Goal: Communication & Community: Answer question/provide support

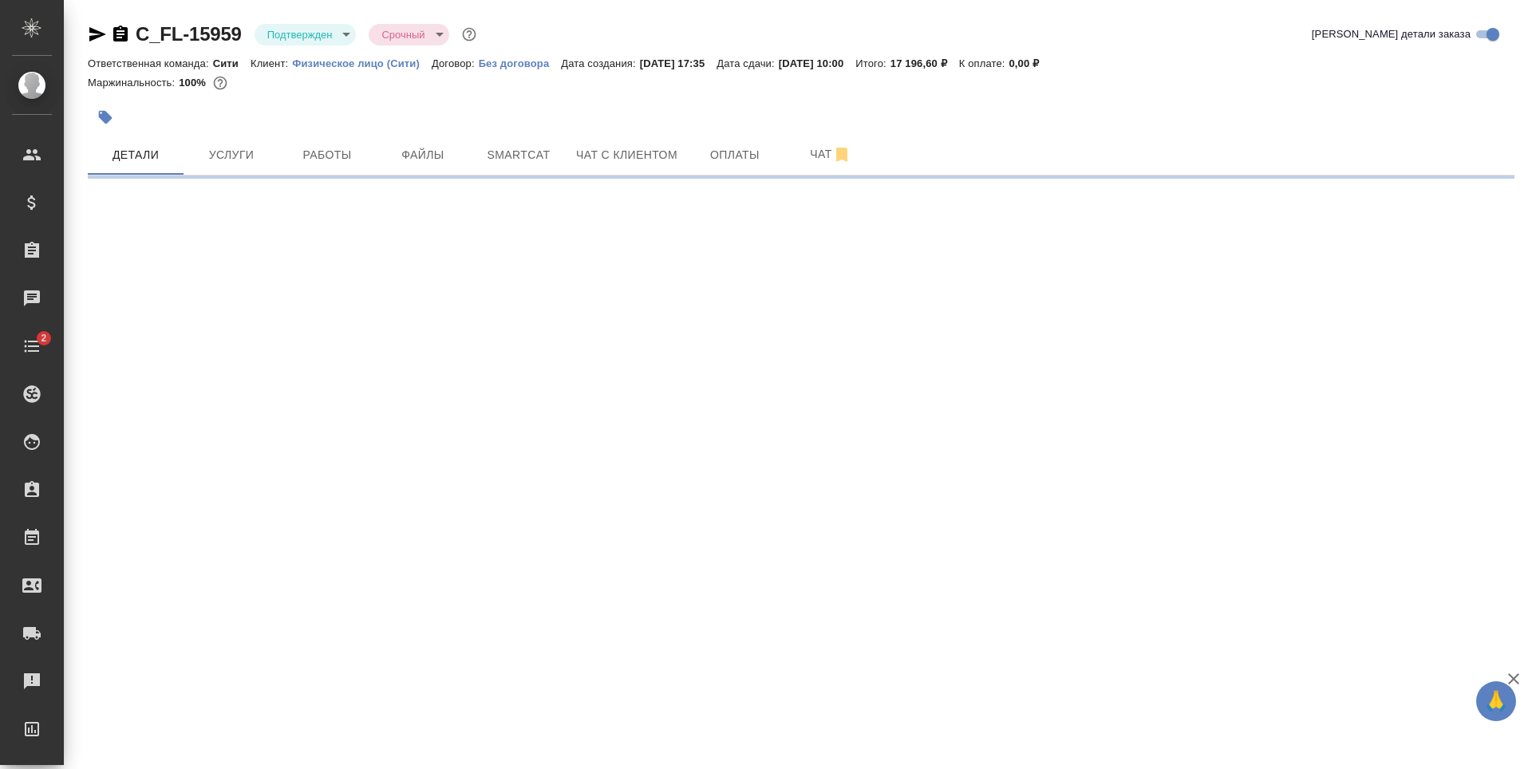
select select "RU"
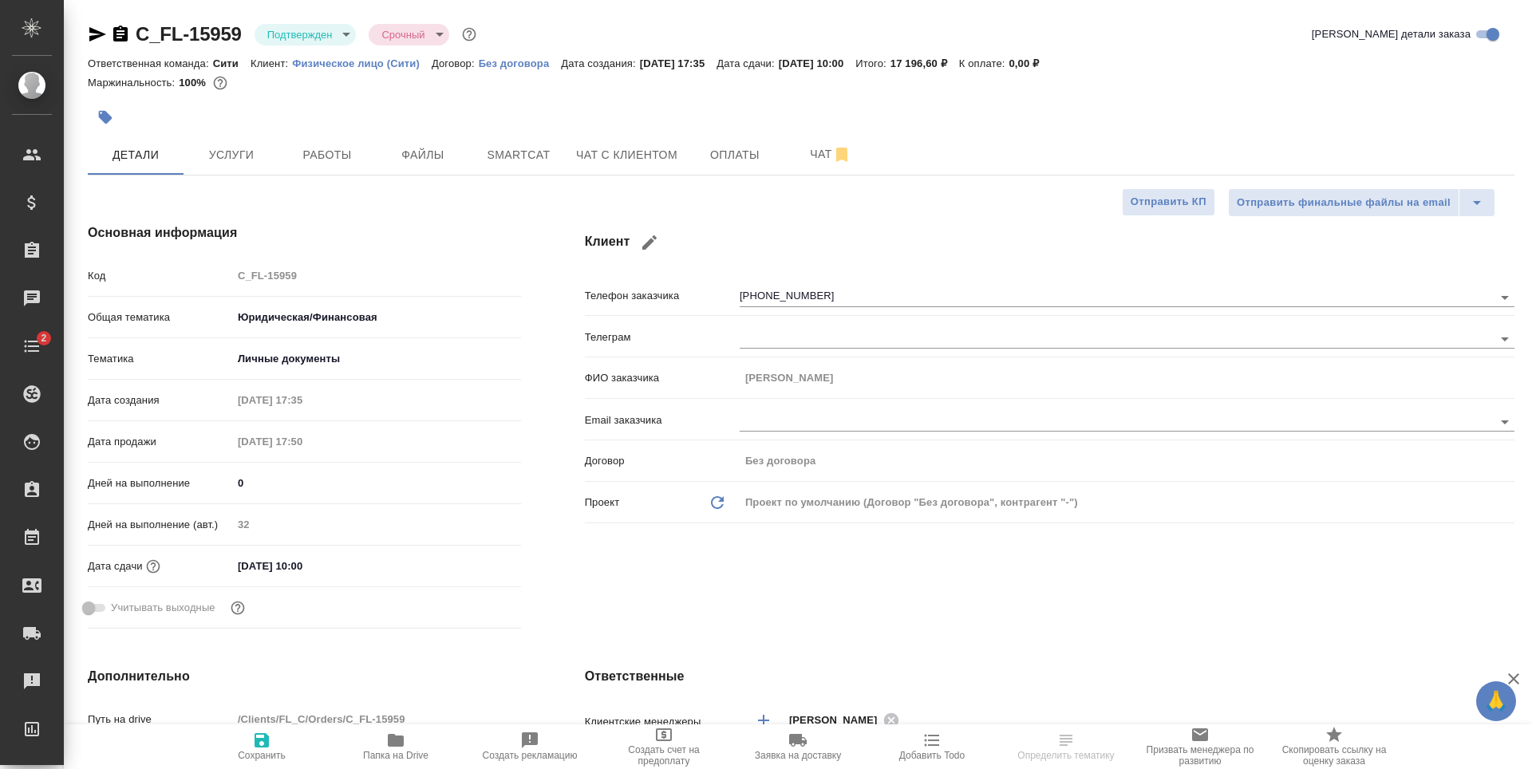
type textarea "x"
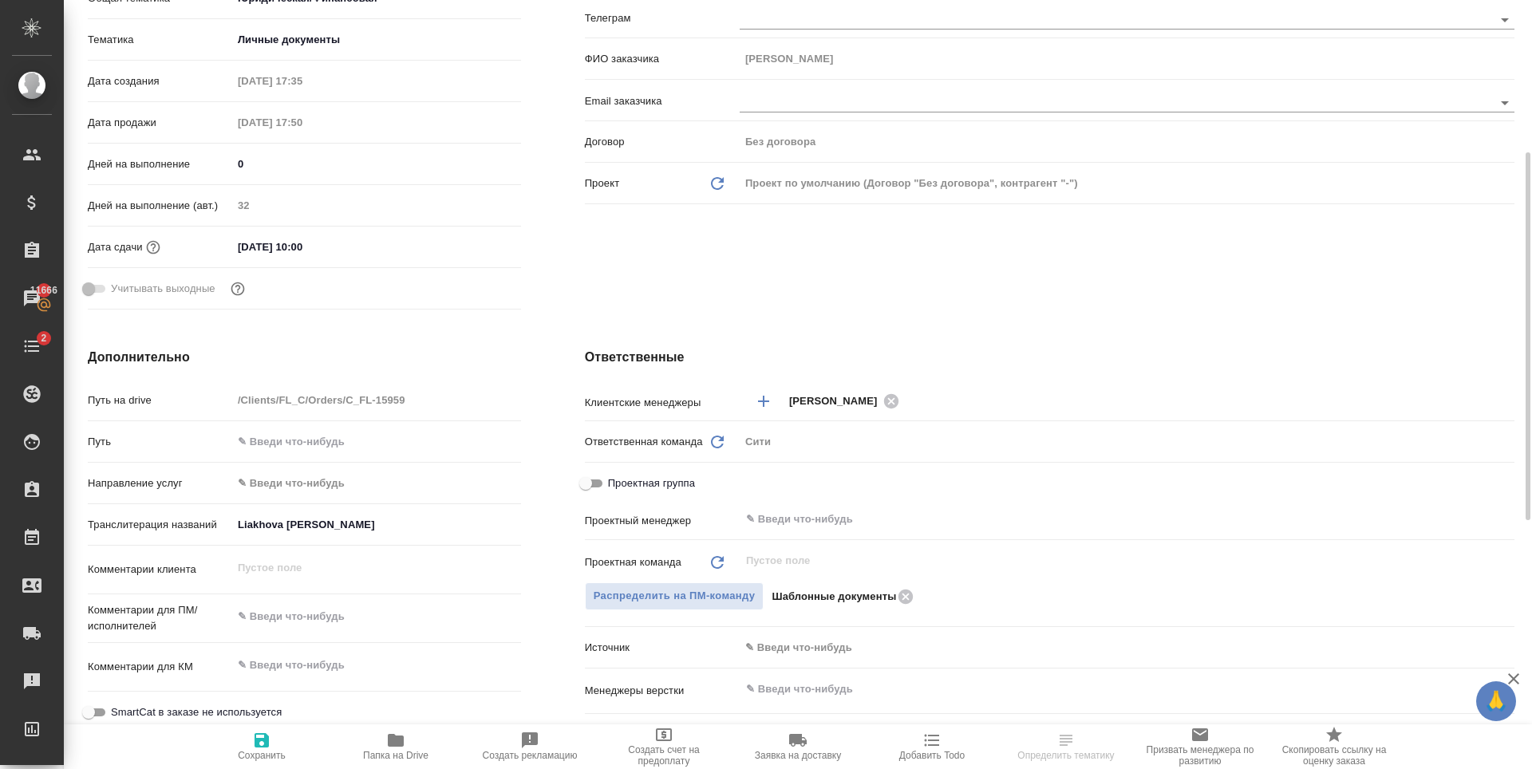
type textarea "x"
click at [314, 614] on textarea at bounding box center [376, 616] width 289 height 27
type textarea "пере"
type textarea "x"
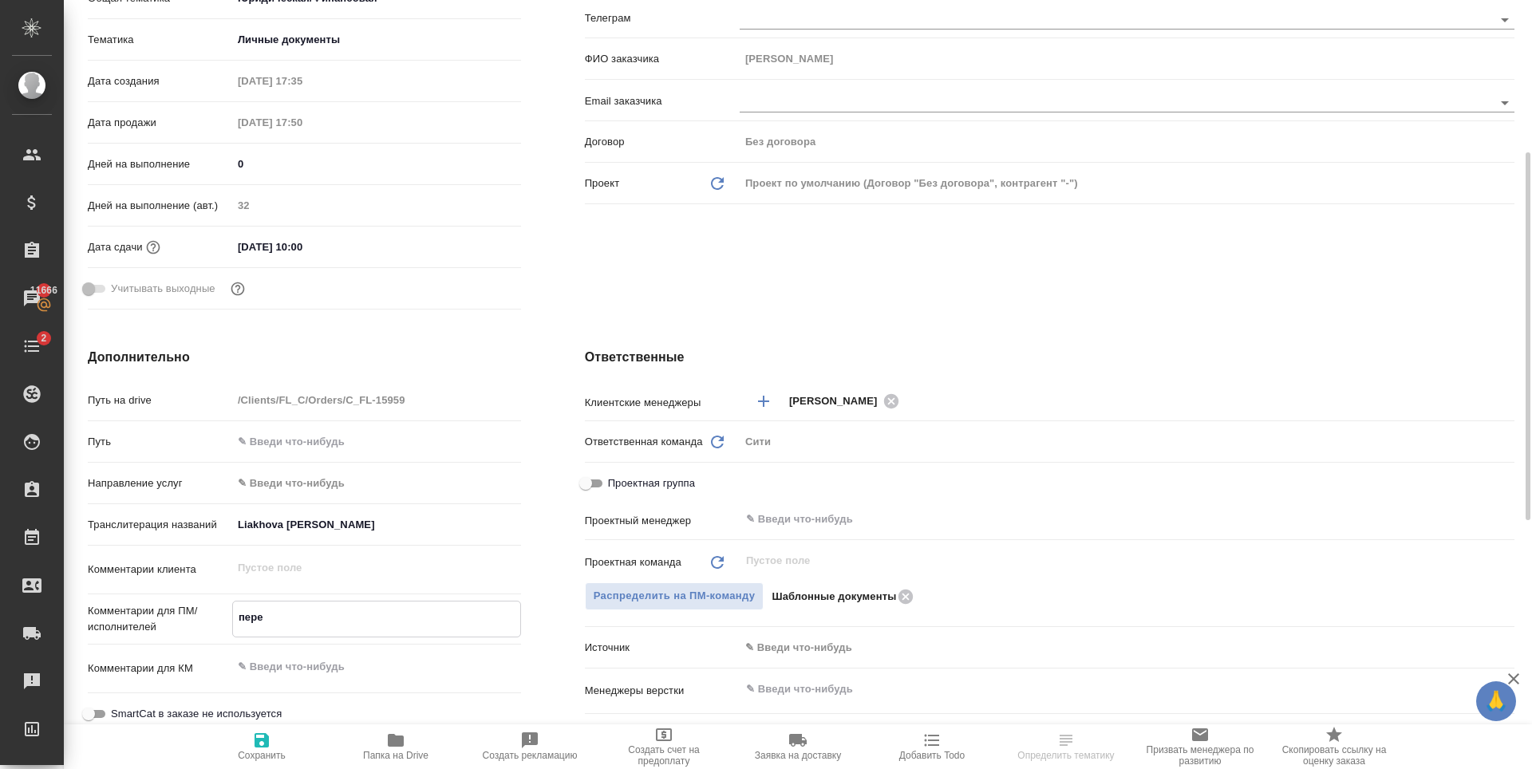
type textarea "x"
type textarea "перев"
type textarea "x"
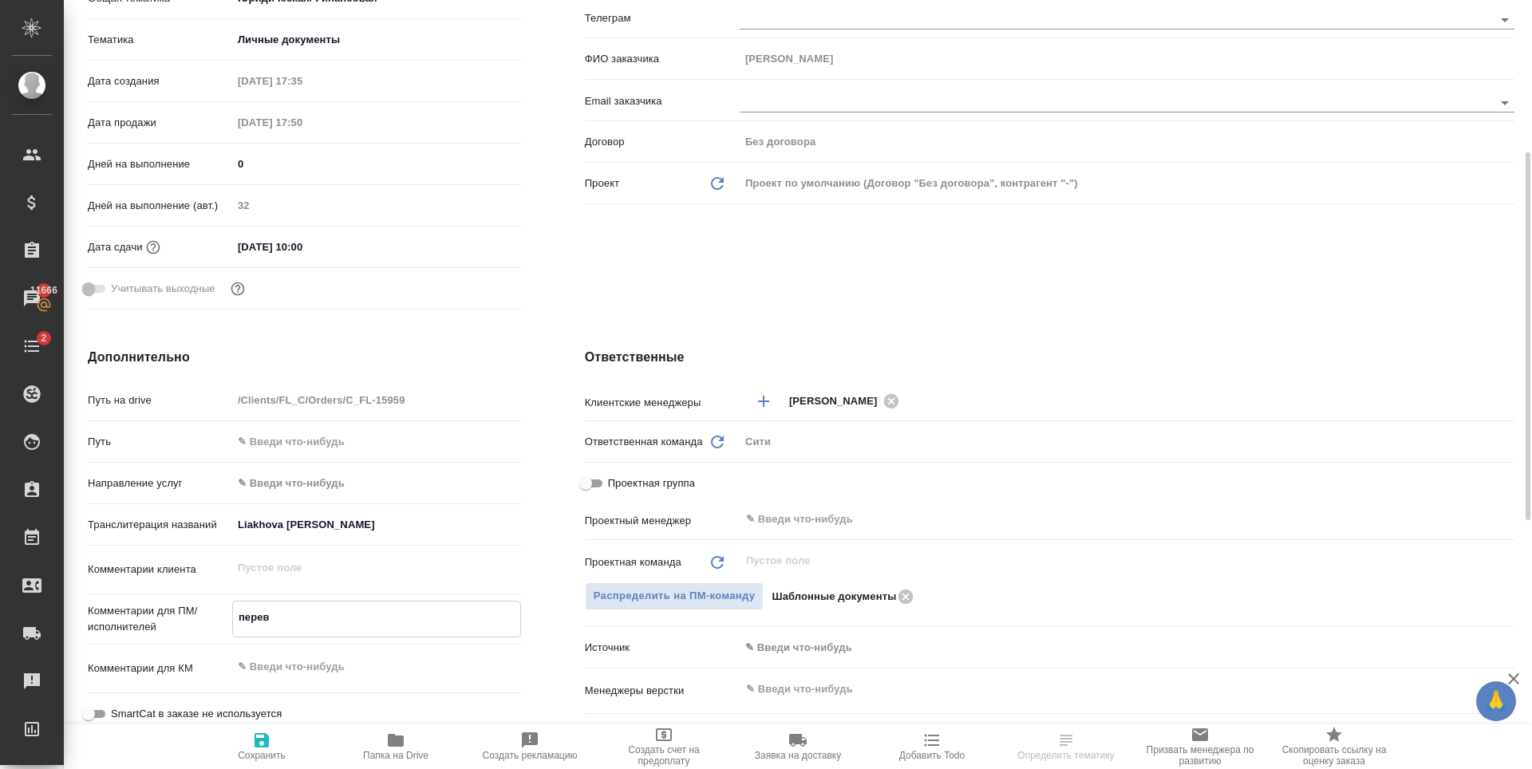
type textarea "перево"
type textarea "x"
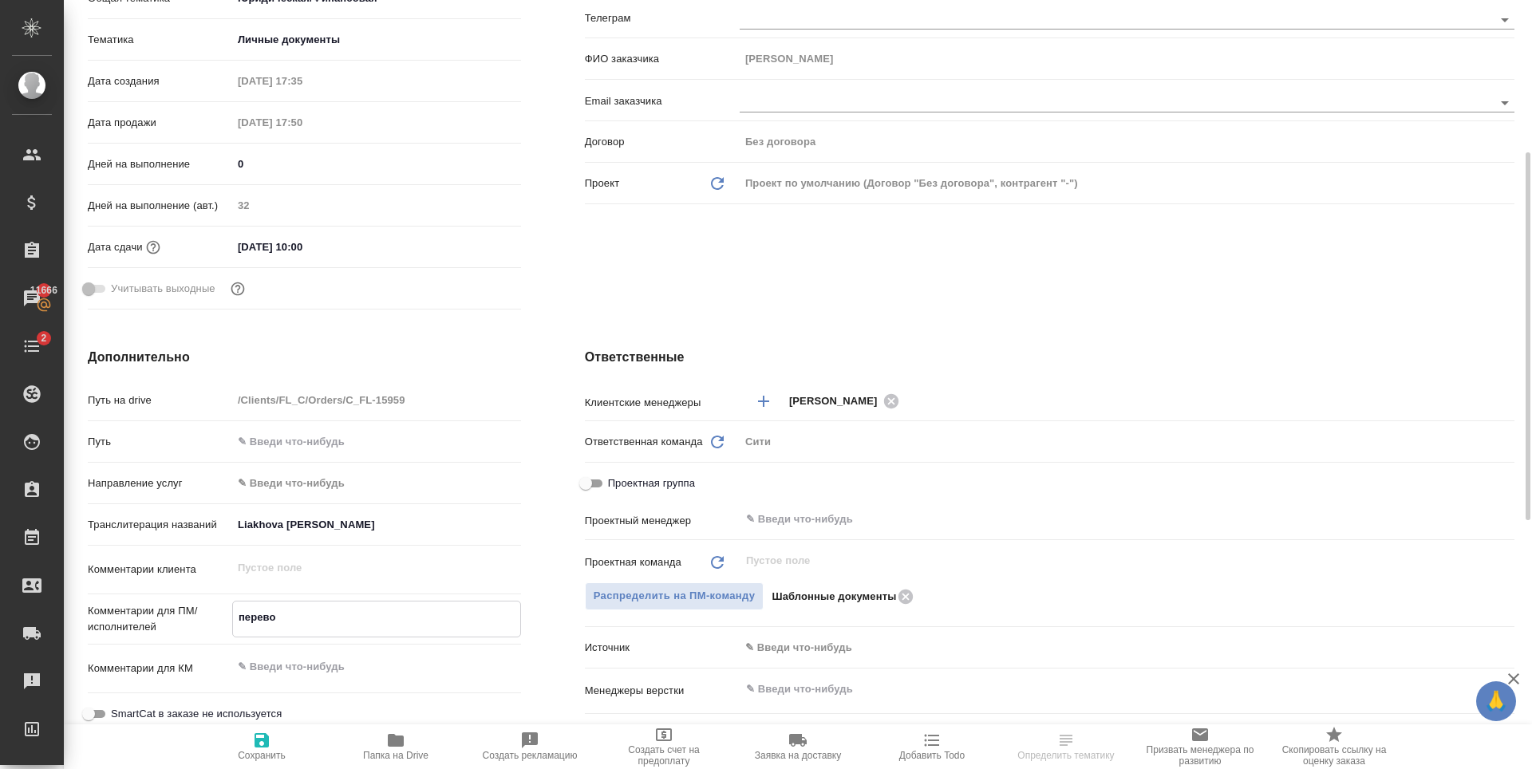
type textarea "перевод"
type textarea "x"
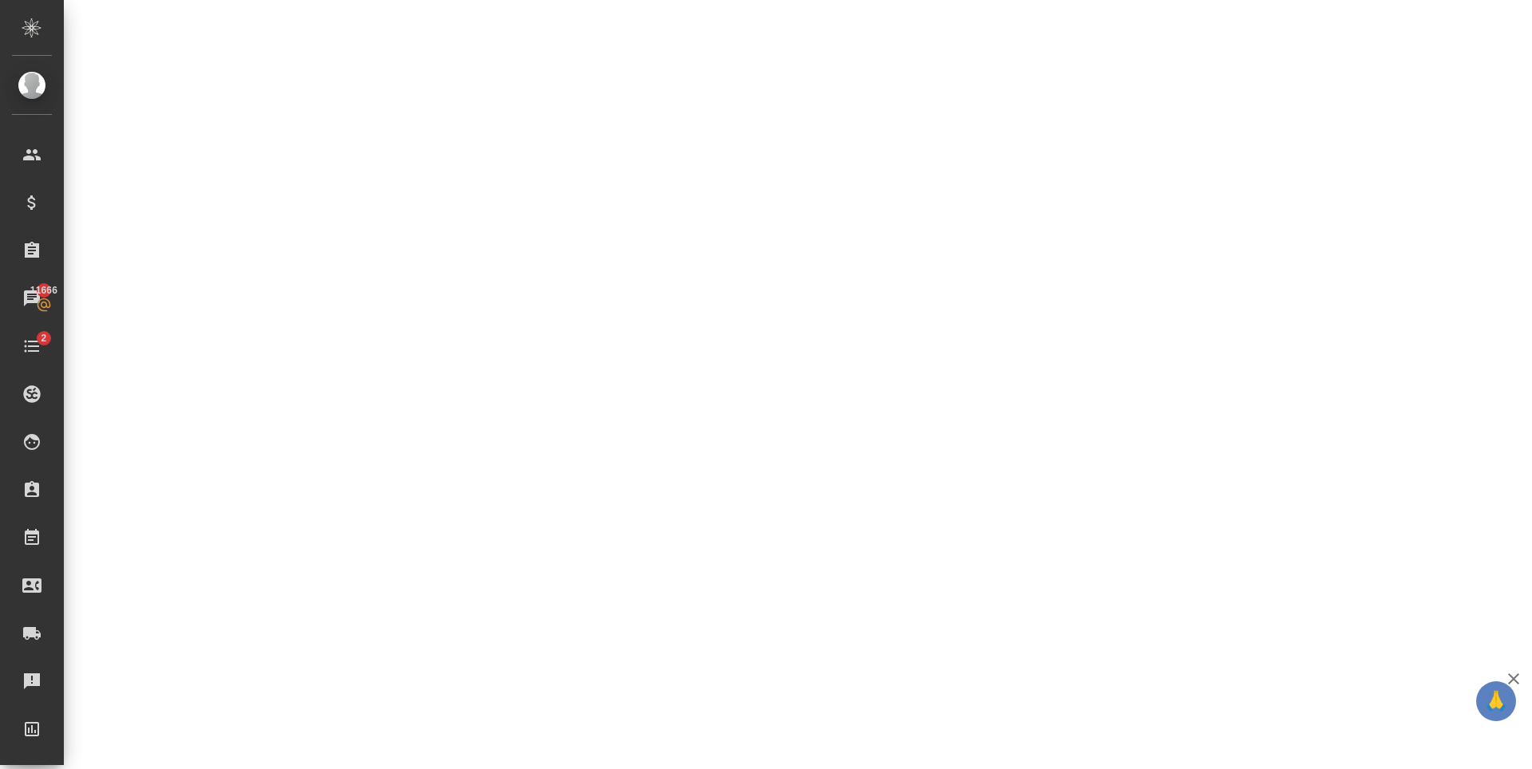
scroll to position [901, 0]
select select "RU"
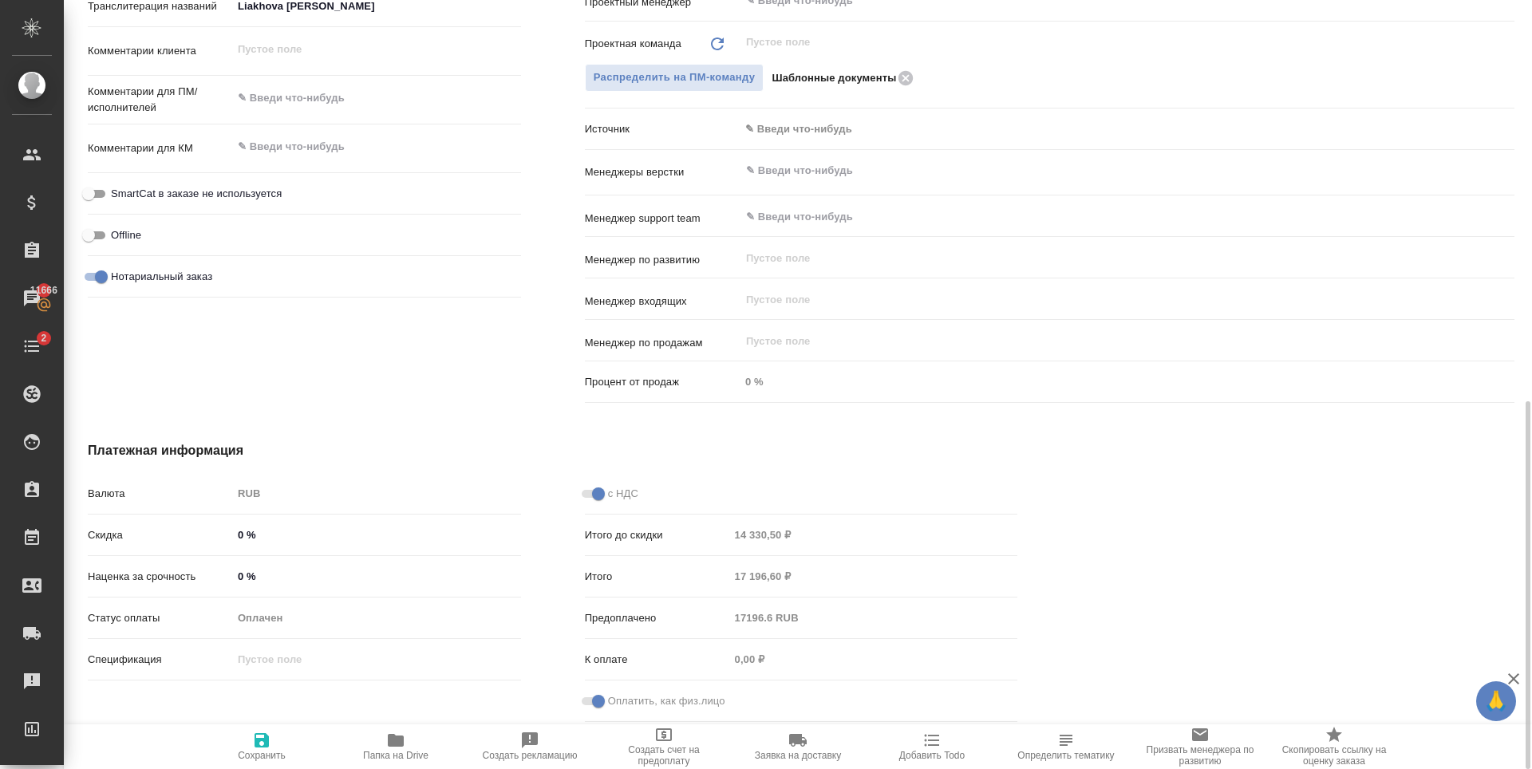
type textarea "x"
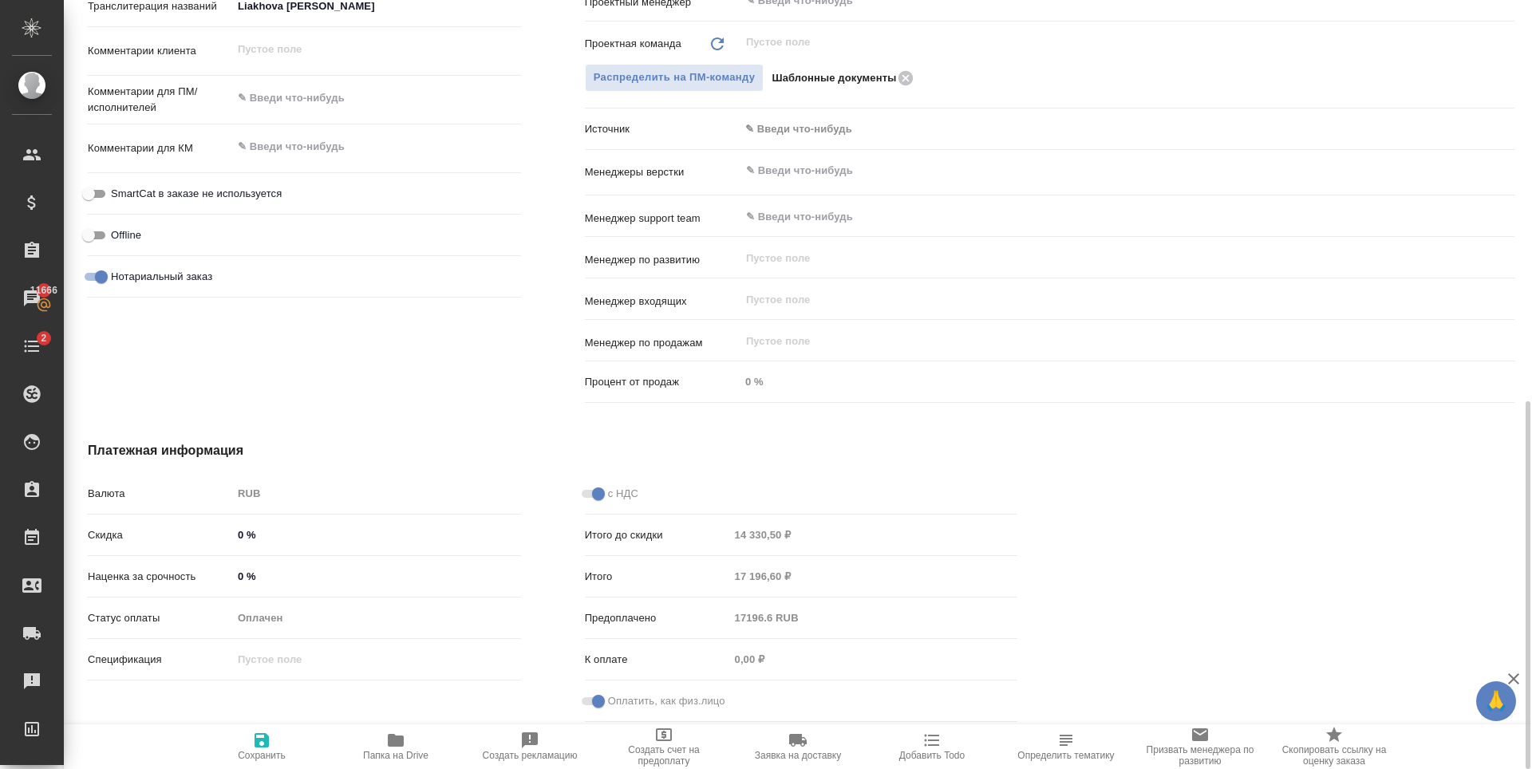
click at [304, 105] on textarea at bounding box center [376, 98] width 289 height 27
type textarea "пере"
type textarea "x"
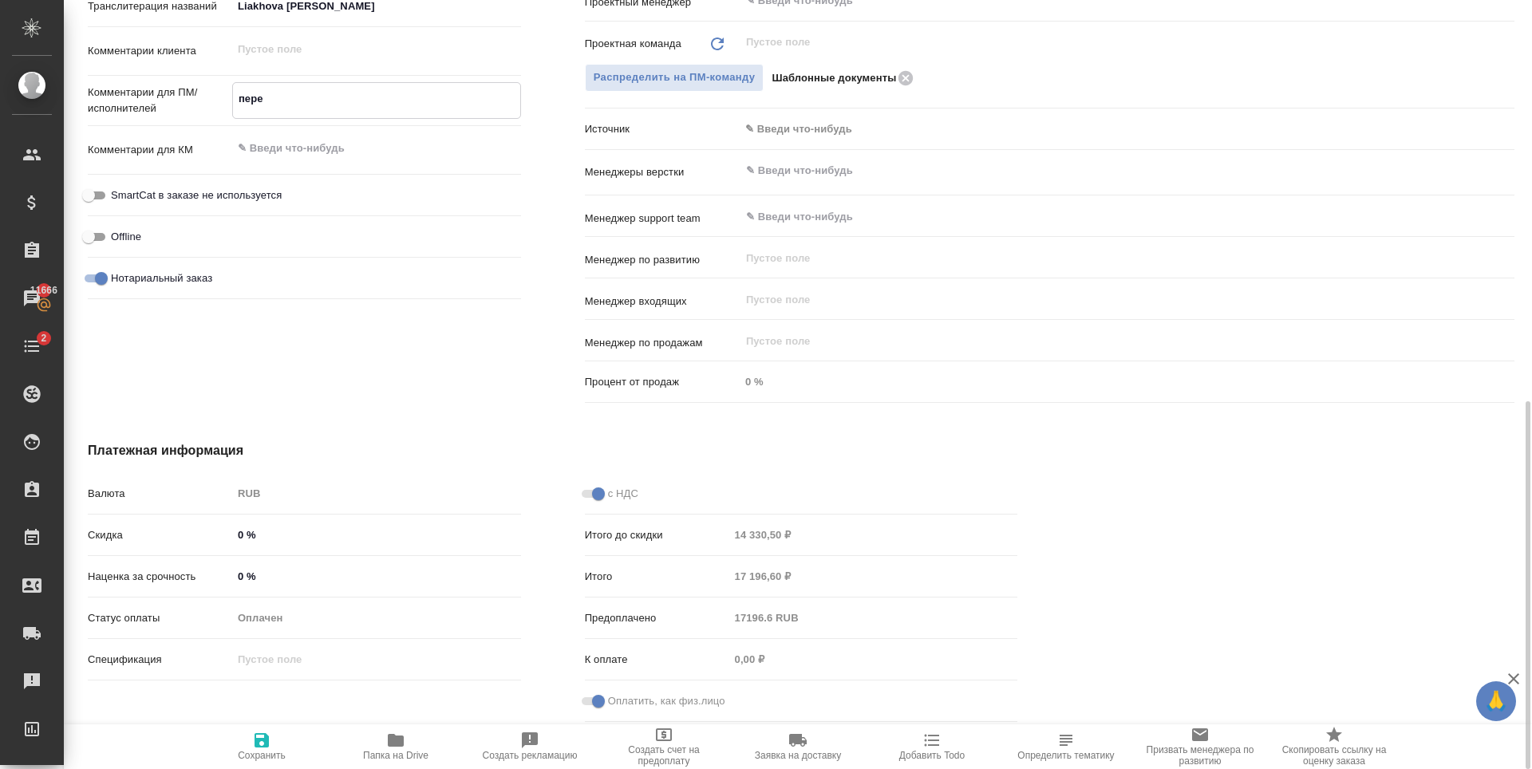
type textarea "x"
type textarea "перев"
type textarea "x"
type textarea "перево"
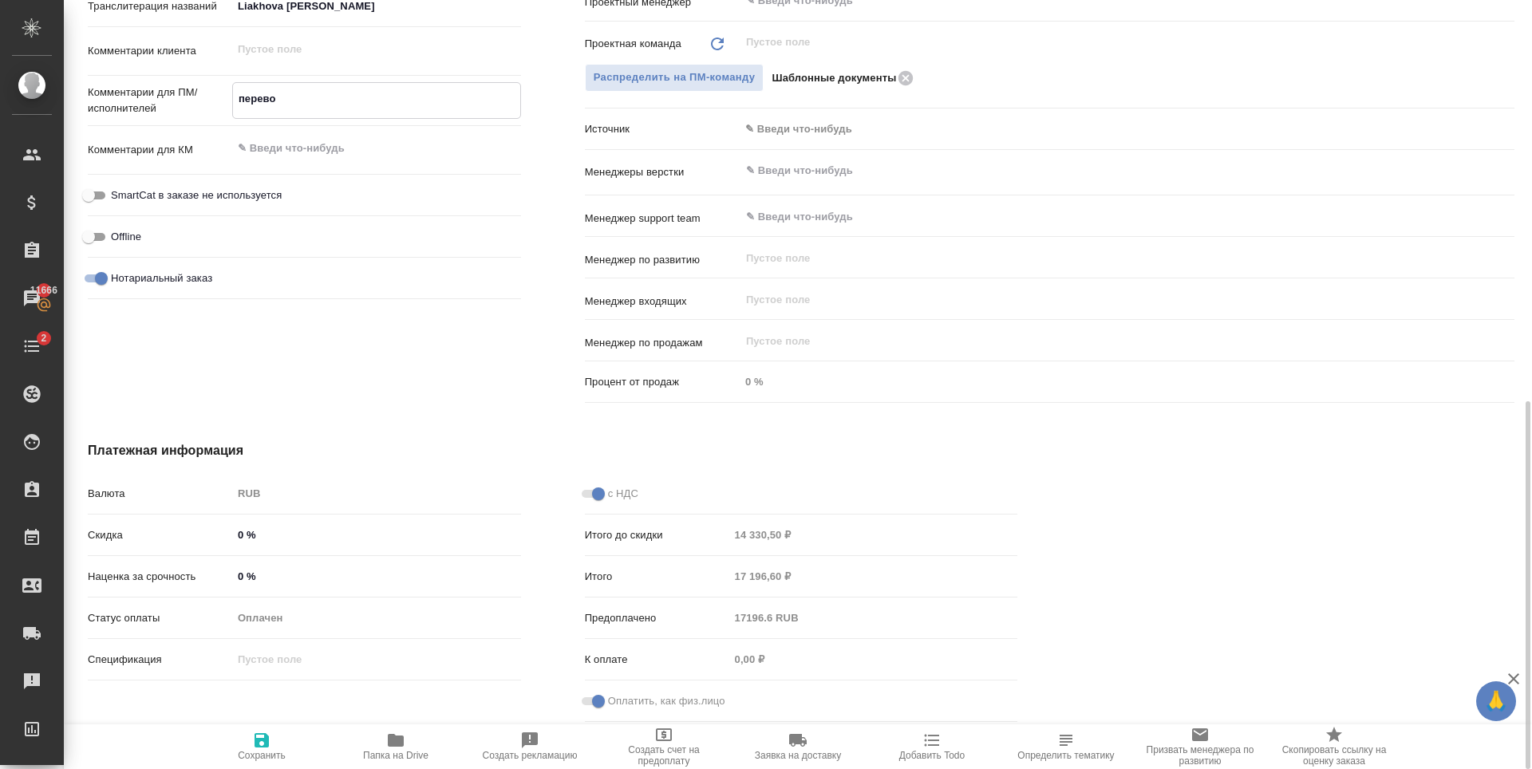
type textarea "x"
type textarea "перевод"
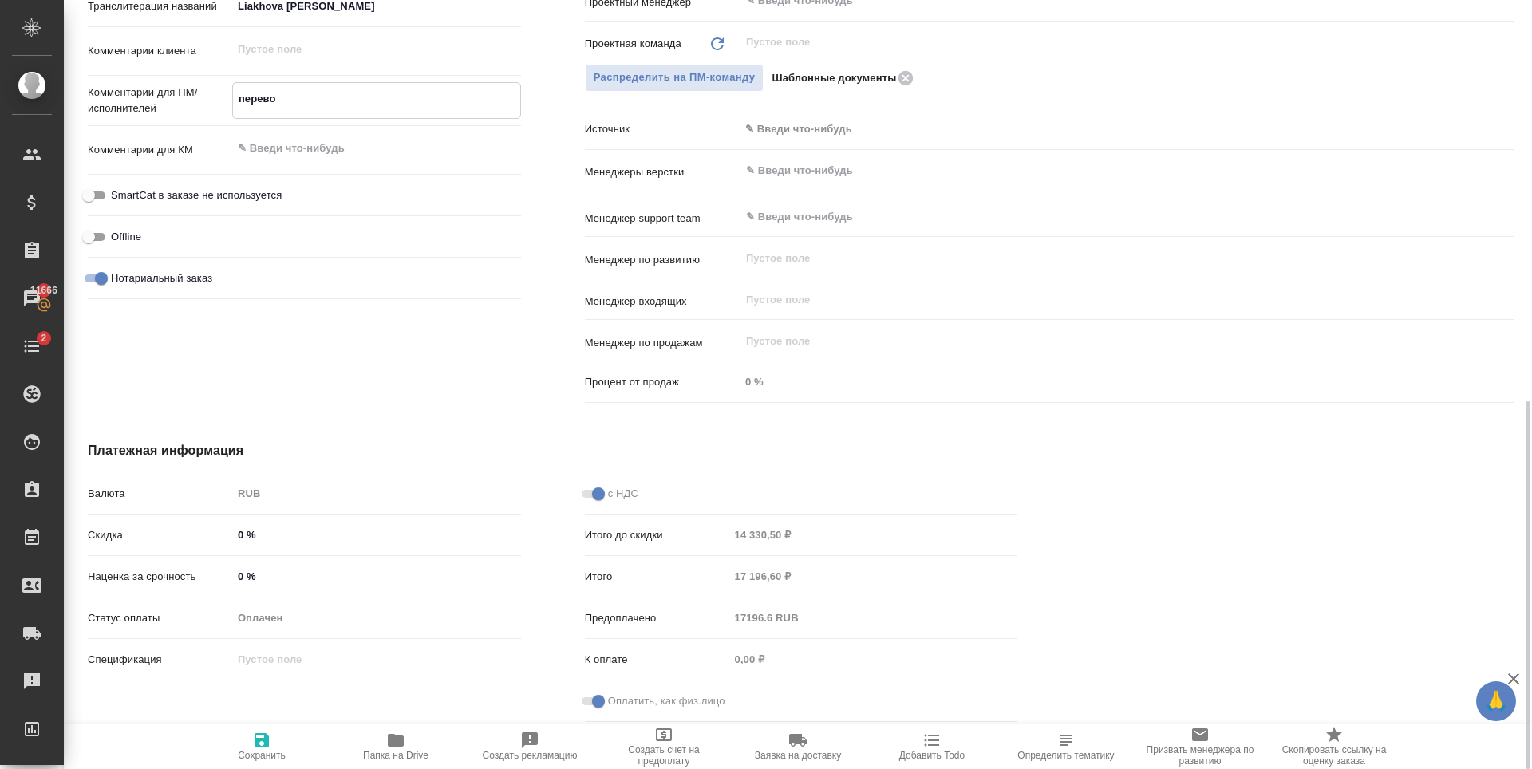
type textarea "x"
type textarea "перевод"
type textarea "x"
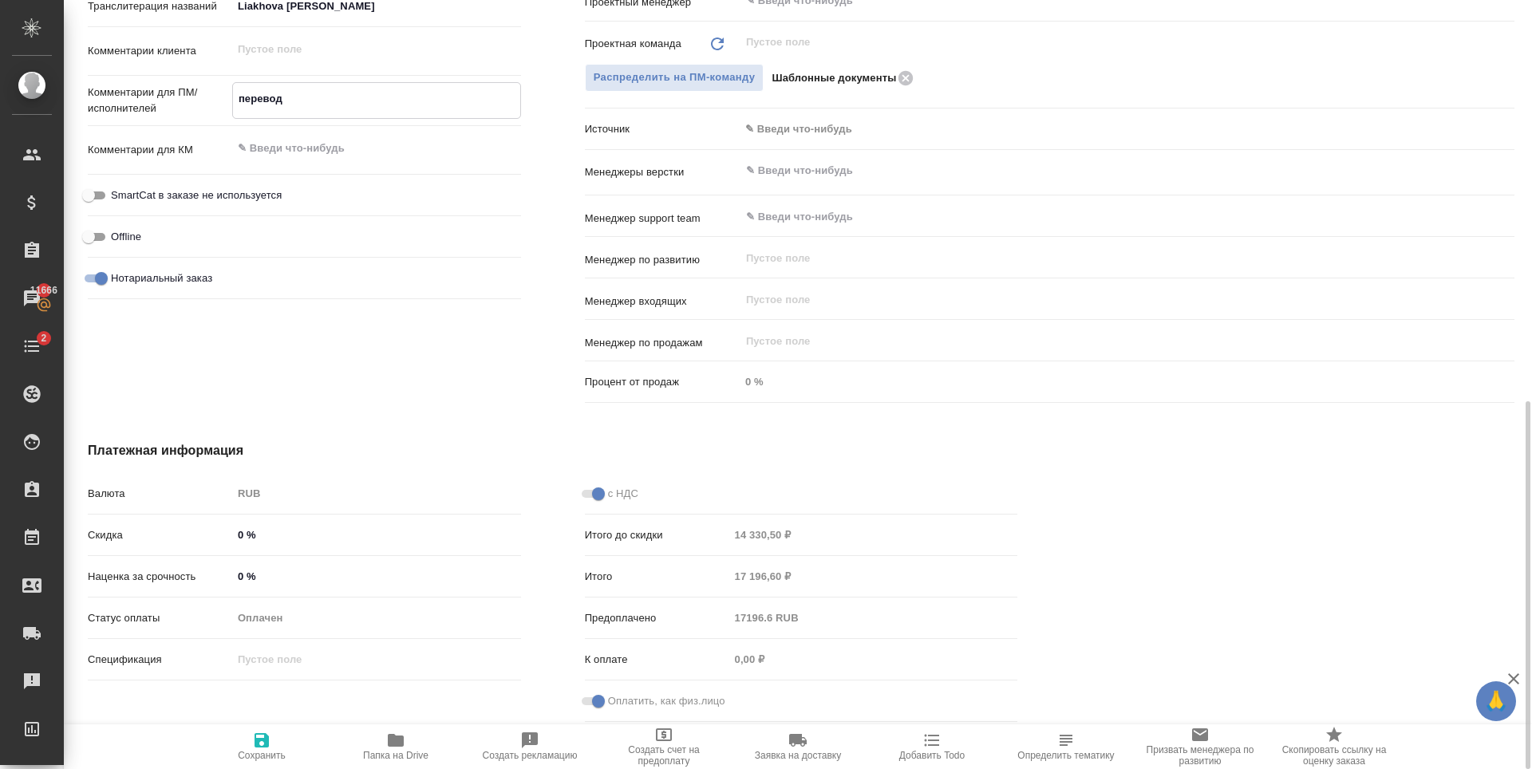
type textarea "x"
type textarea "перевод [PERSON_NAME]"
type textarea "x"
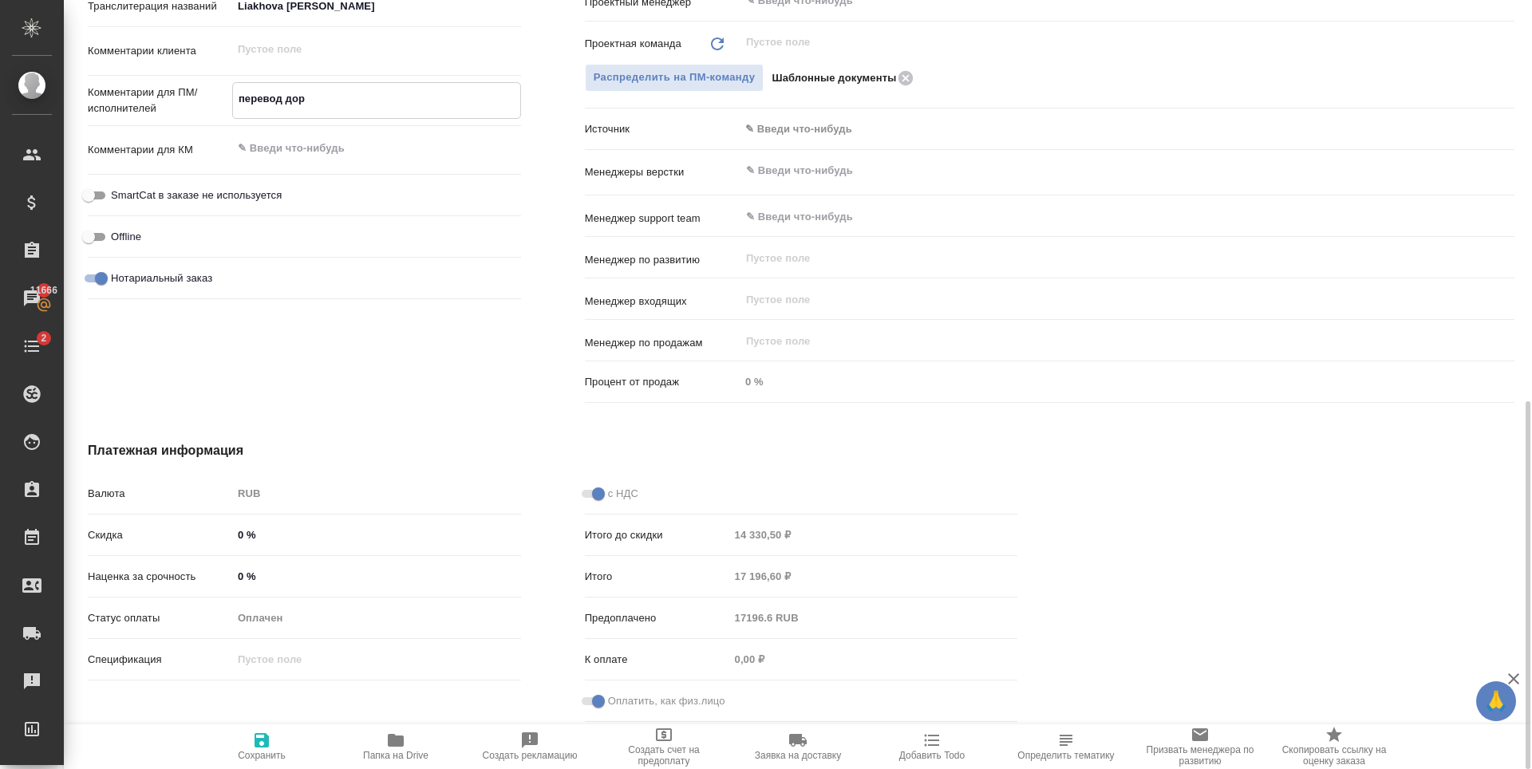
type textarea "перевод дорв"
type textarea "x"
type textarea "перевод дор"
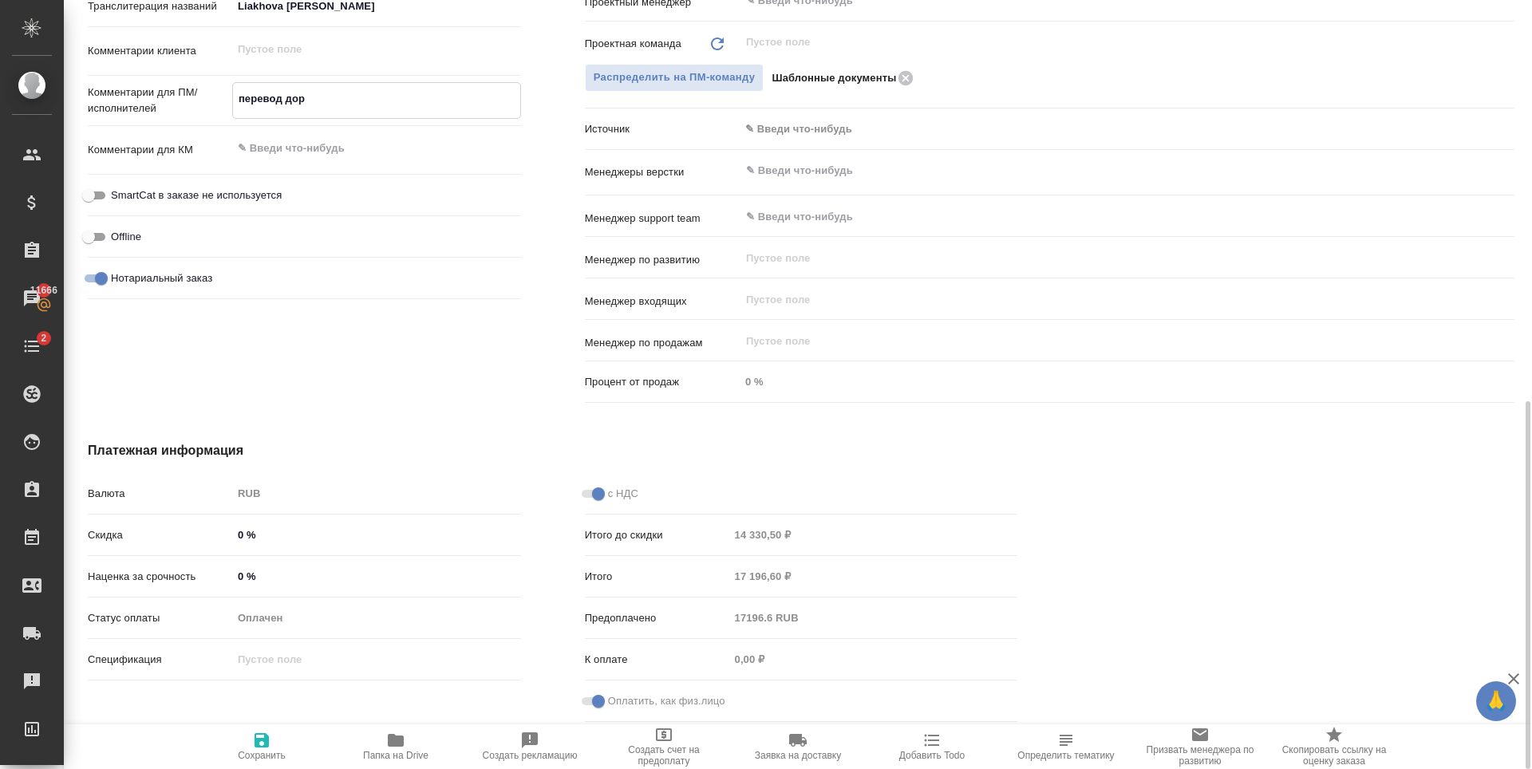
type textarea "x"
type textarea "перевод до"
type textarea "x"
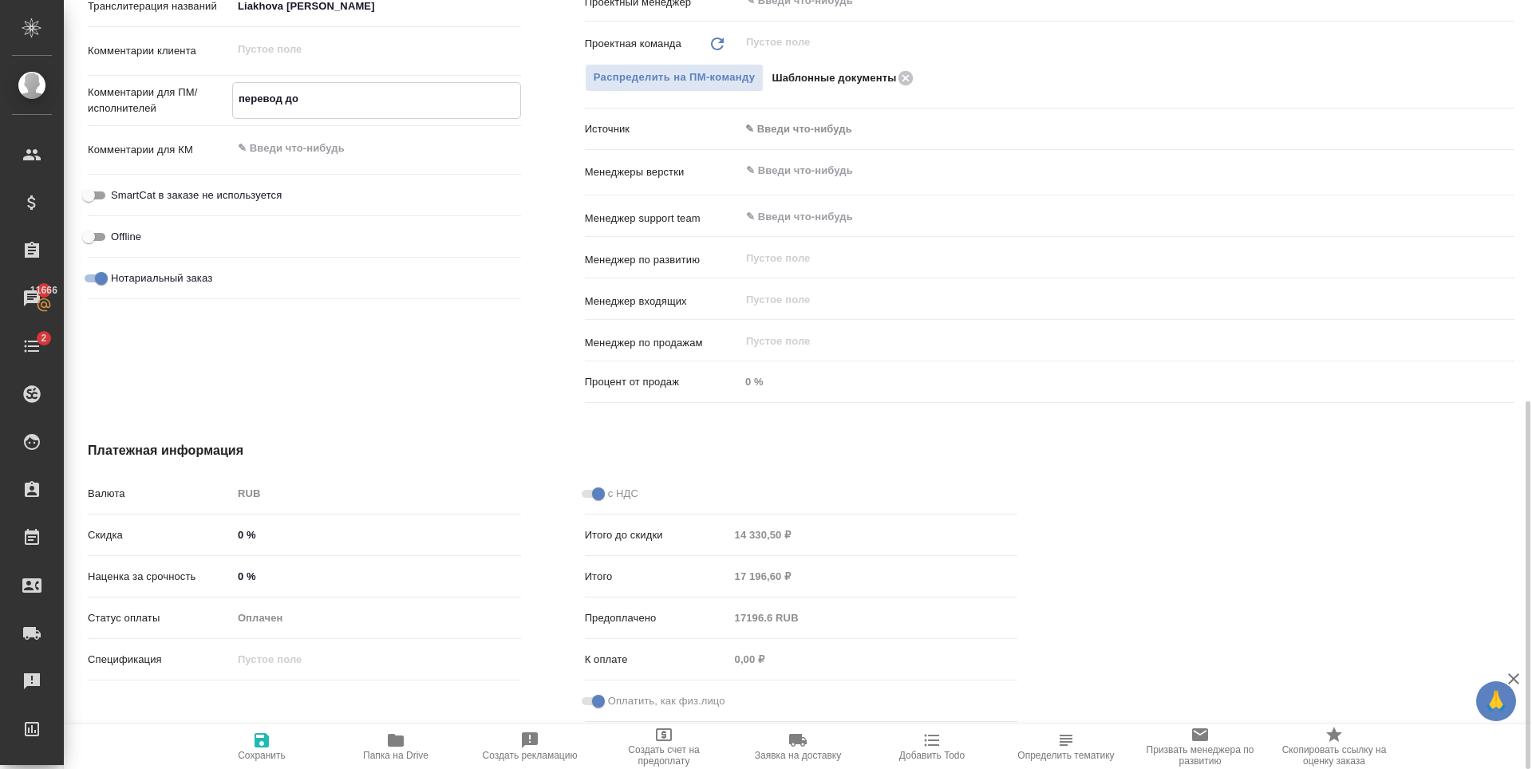
type textarea "x"
type textarea "перевод дов"
type textarea "x"
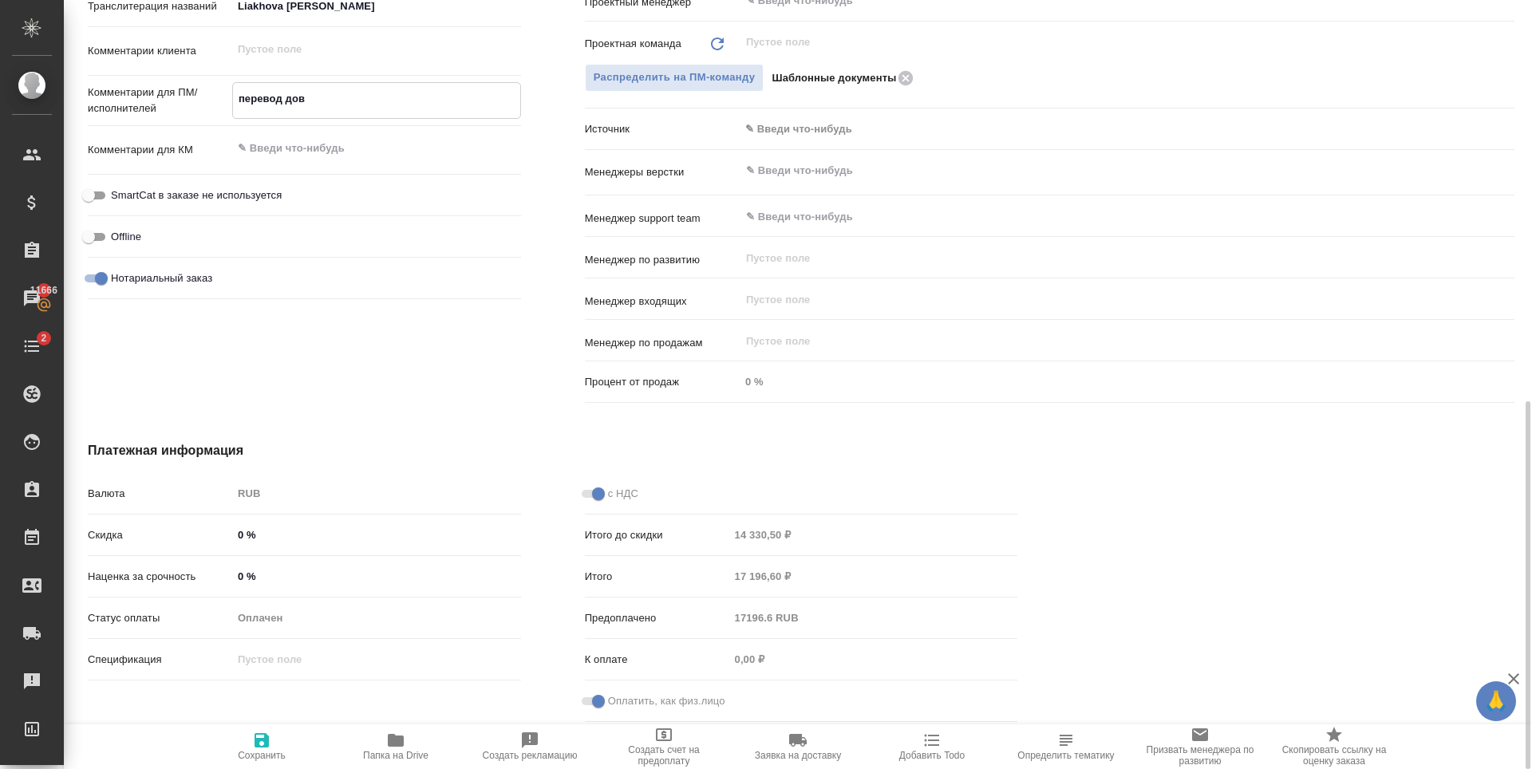
type textarea "x"
type textarea "перевод дове"
type textarea "x"
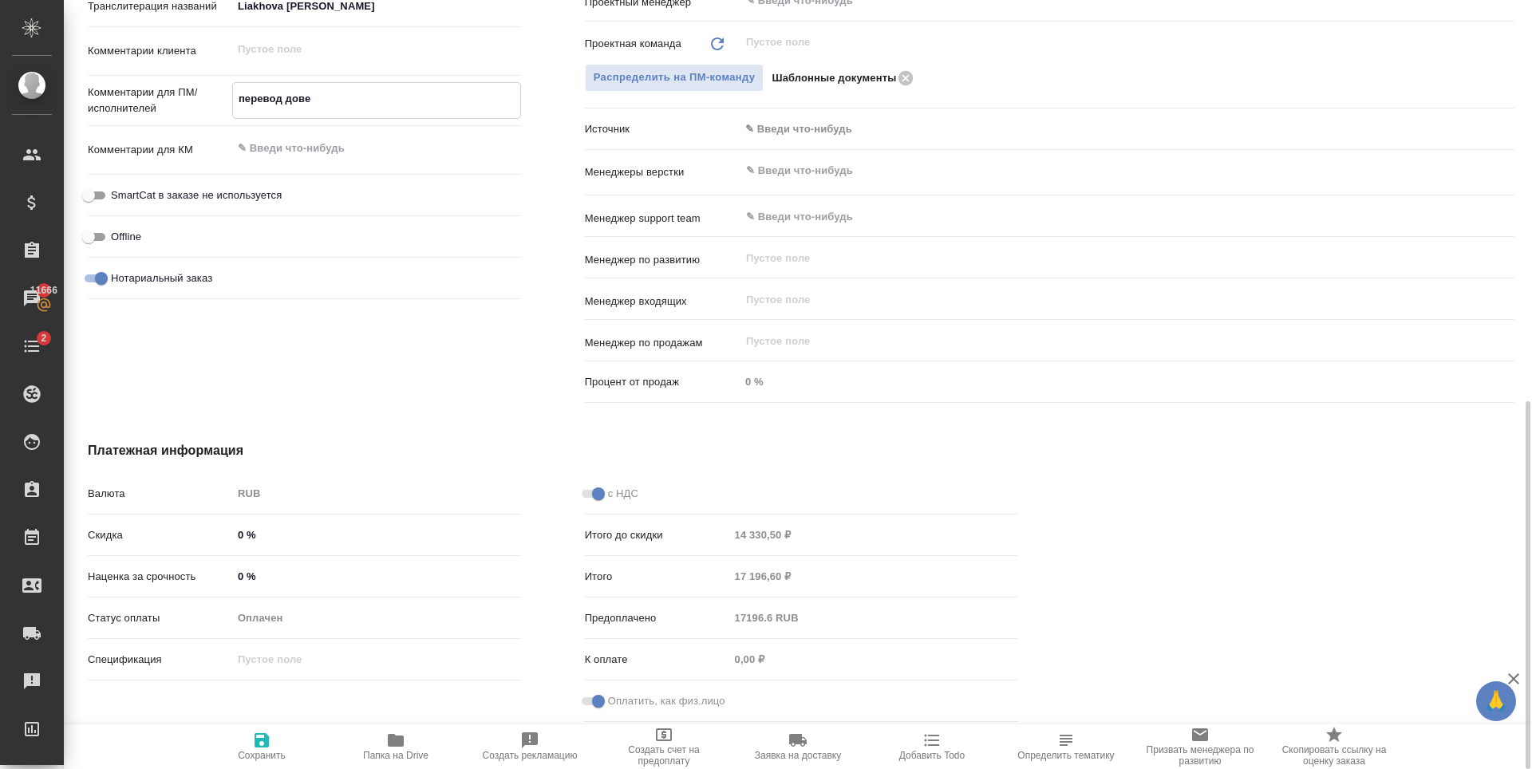
type textarea "x"
type textarea "перевод довер"
type textarea "x"
type textarea "перевод доверо"
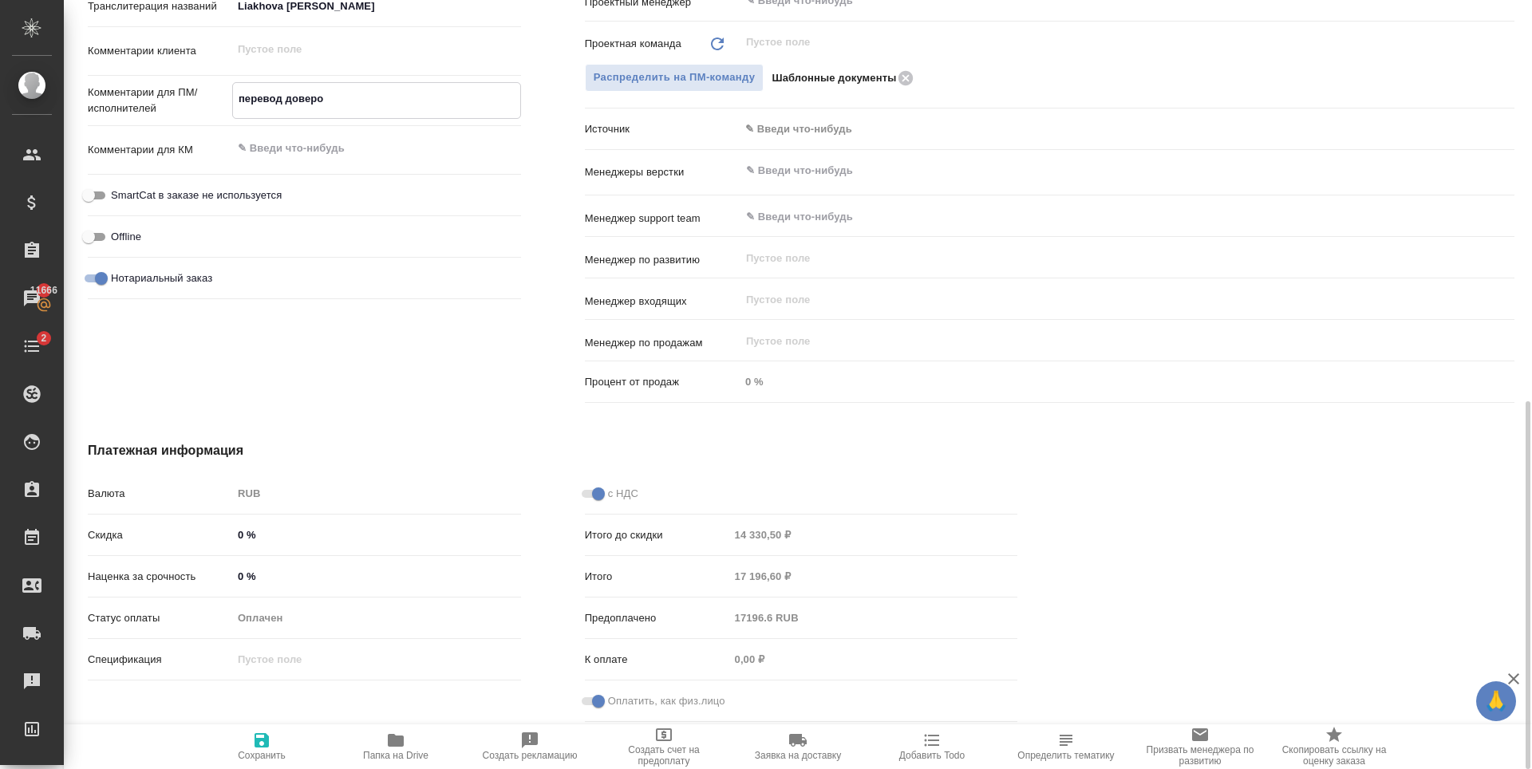
type textarea "x"
type textarea "перевод доверок"
type textarea "x"
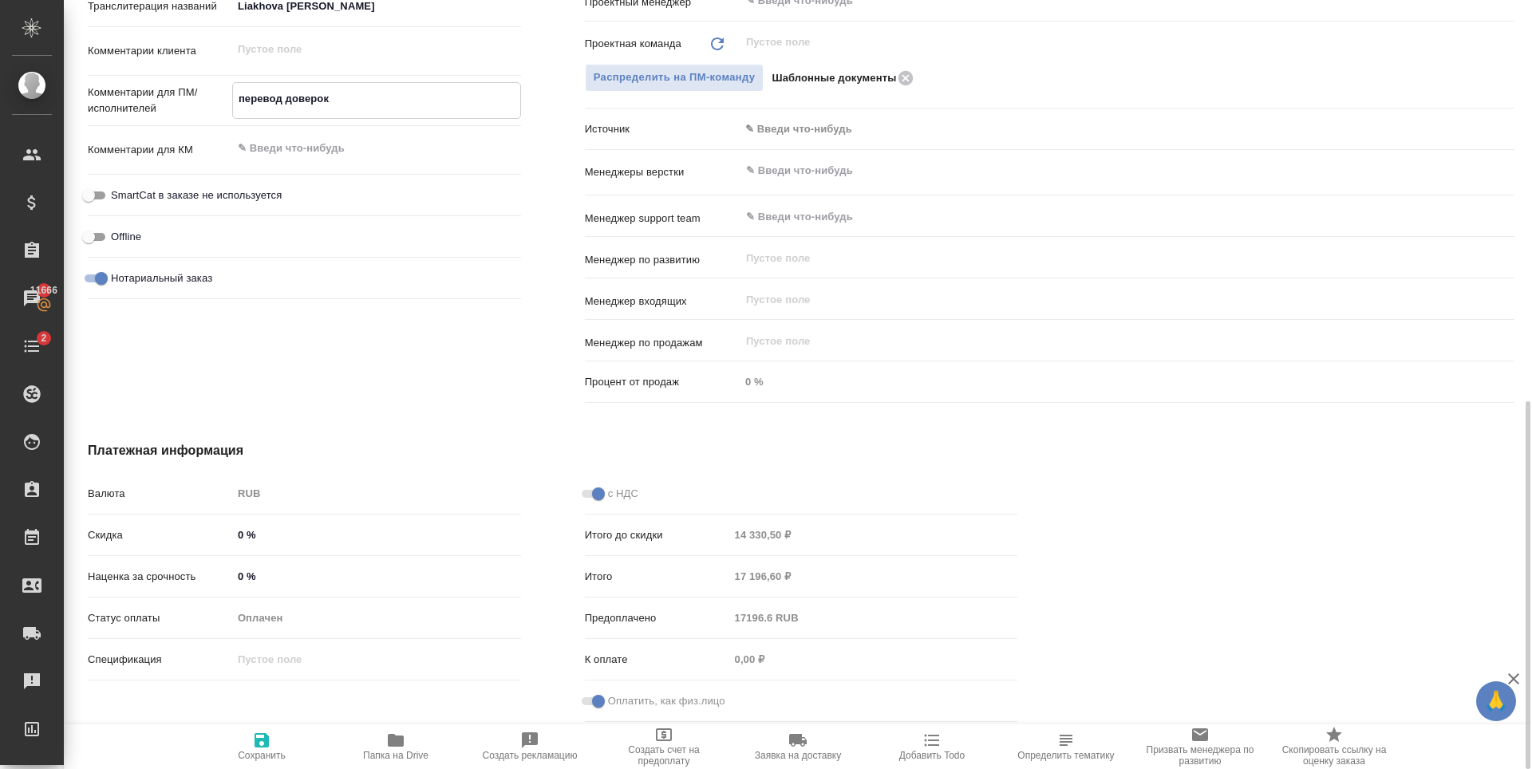
type textarea "x"
type textarea "перевод доверок"
type textarea "x"
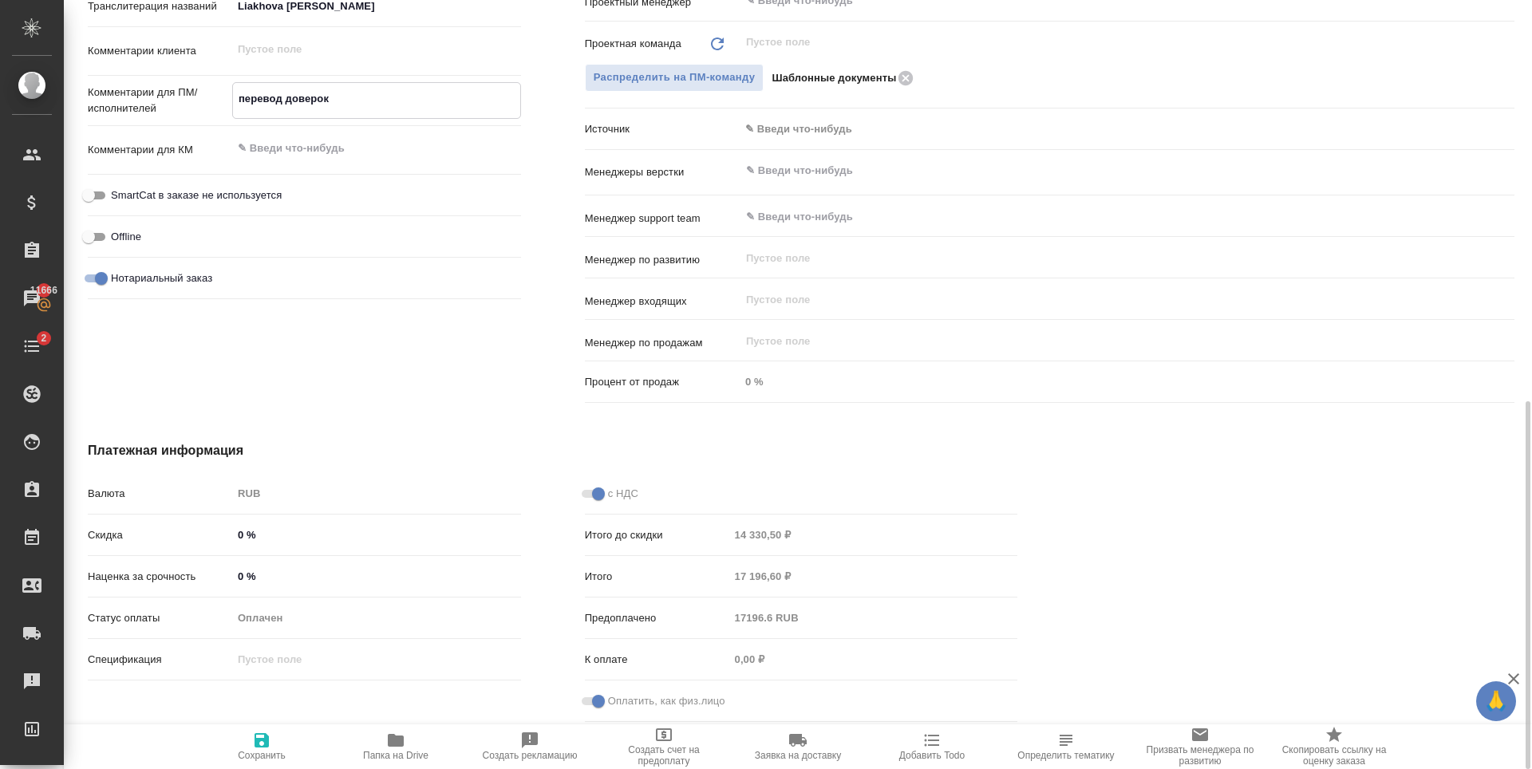
type textarea "x"
type textarea "перевод доверок [PERSON_NAME]"
type textarea "x"
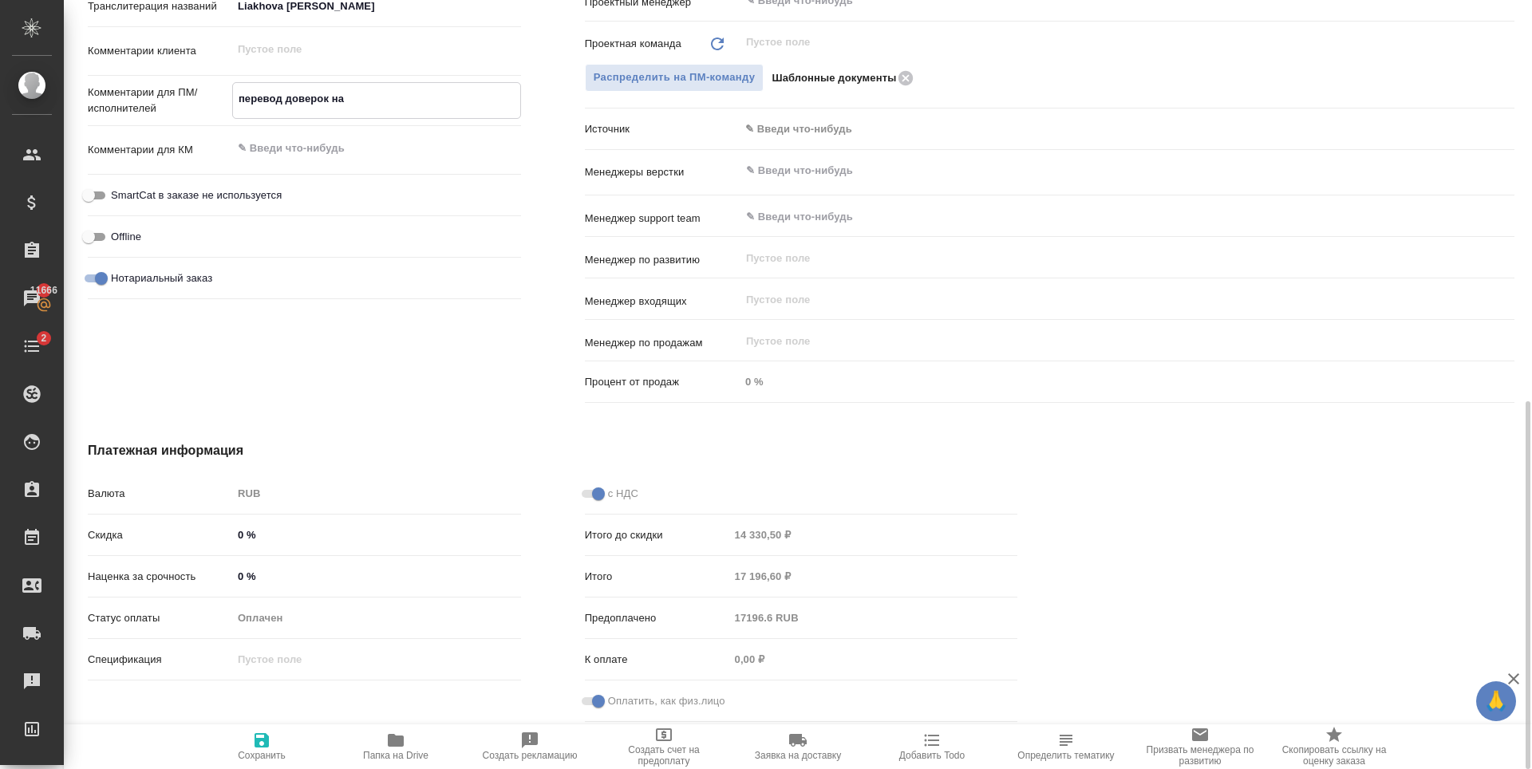
type textarea "перевод доверок на"
type textarea "x"
type textarea "перевод доверок на [PERSON_NAME]"
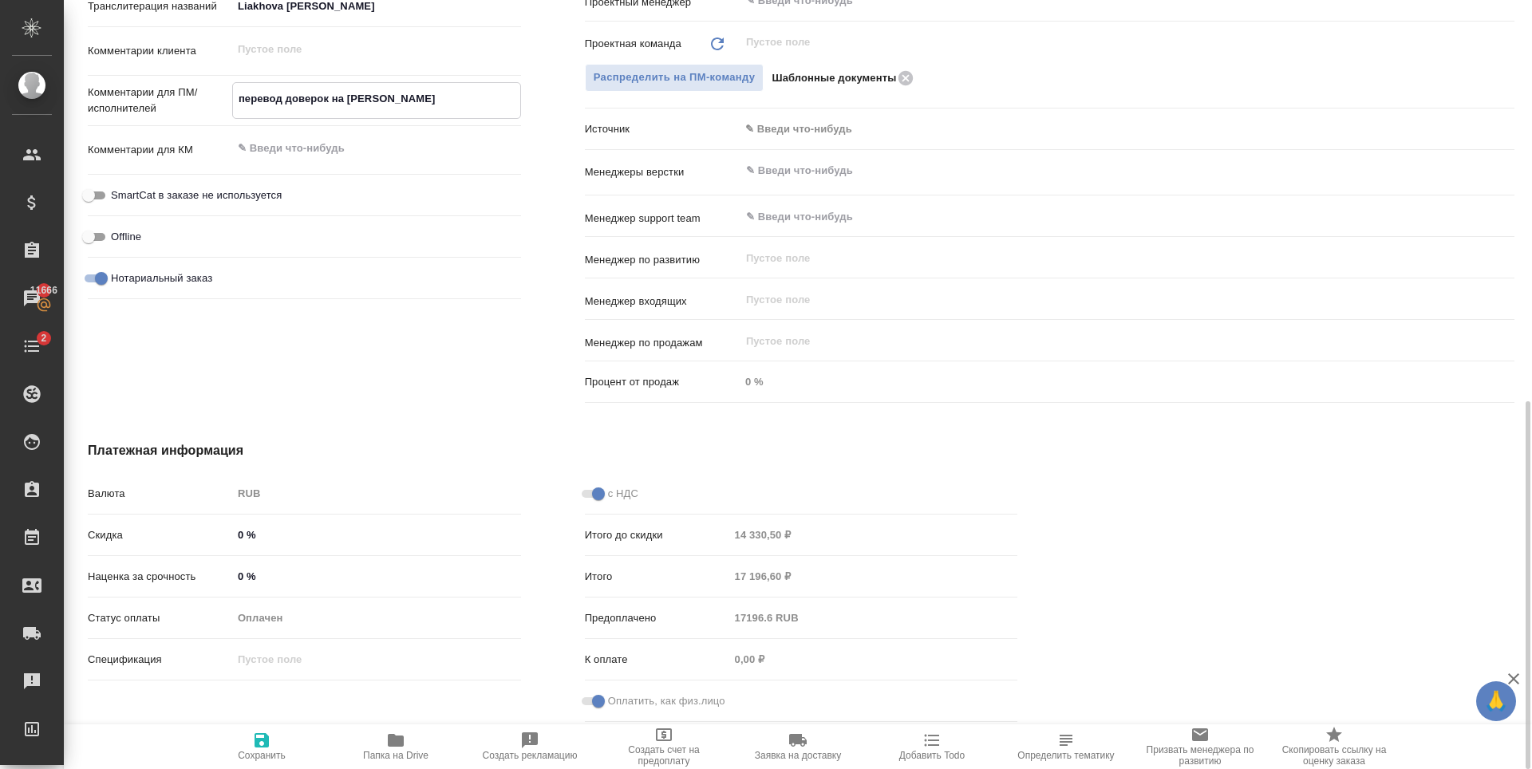
type textarea "x"
type textarea "перевод доверок на ан"
type textarea "x"
type textarea "перевод доверок на анг"
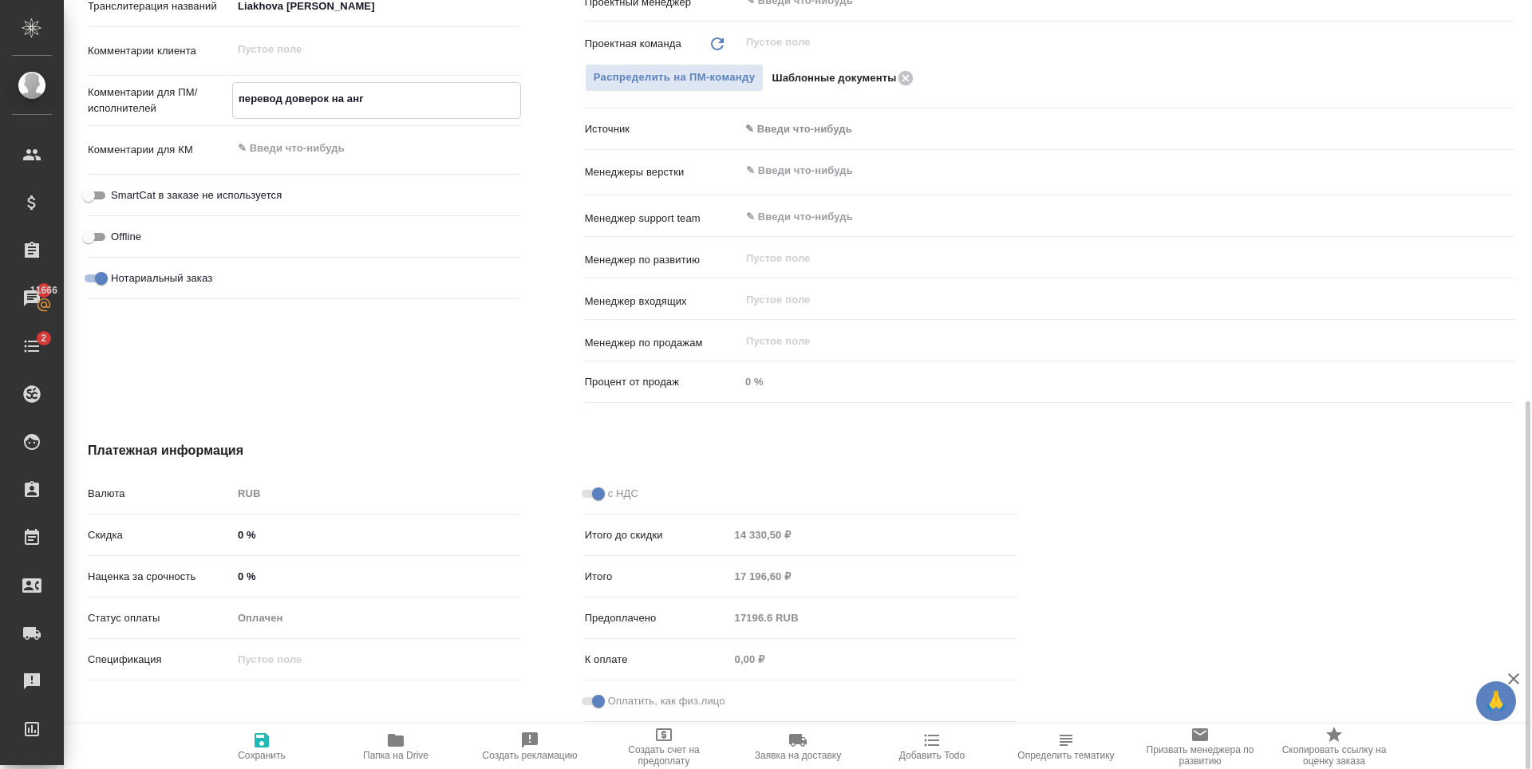
type textarea "x"
type textarea "перевод доверок на англ"
type textarea "x"
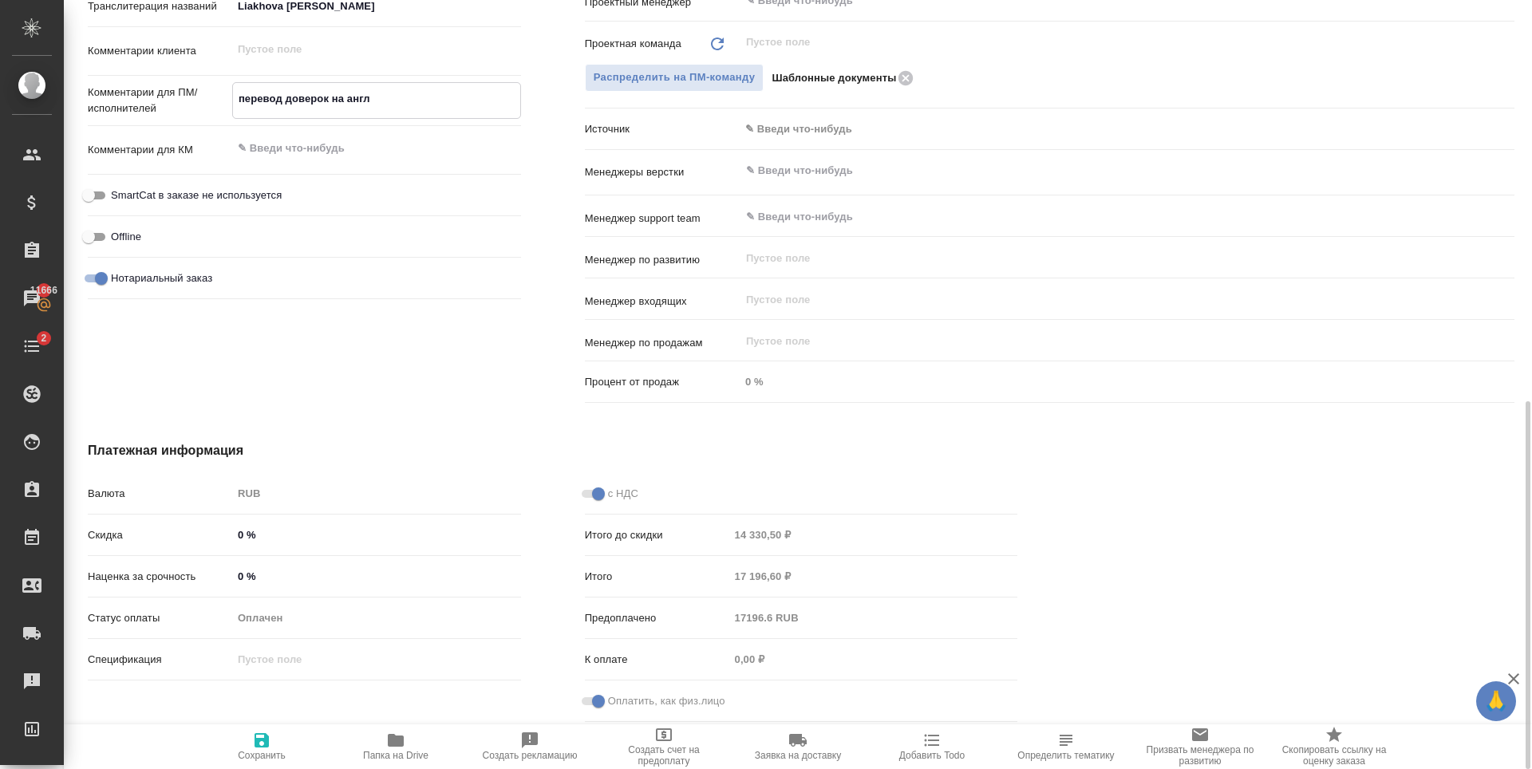
type textarea "x"
type textarea "перевод доверок на англи"
type textarea "x"
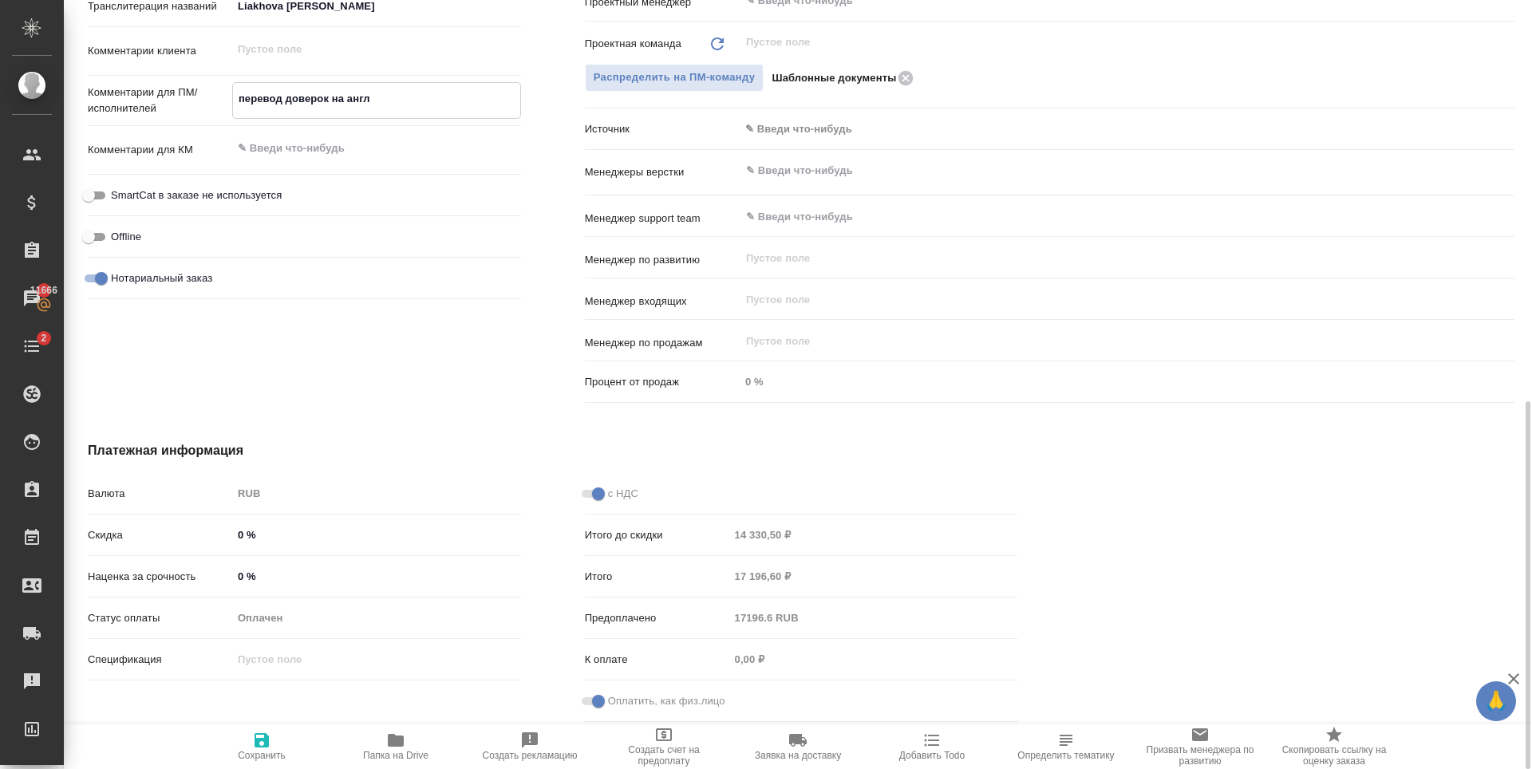
type textarea "x"
type textarea "перевод доверок на англ"
type textarea "x"
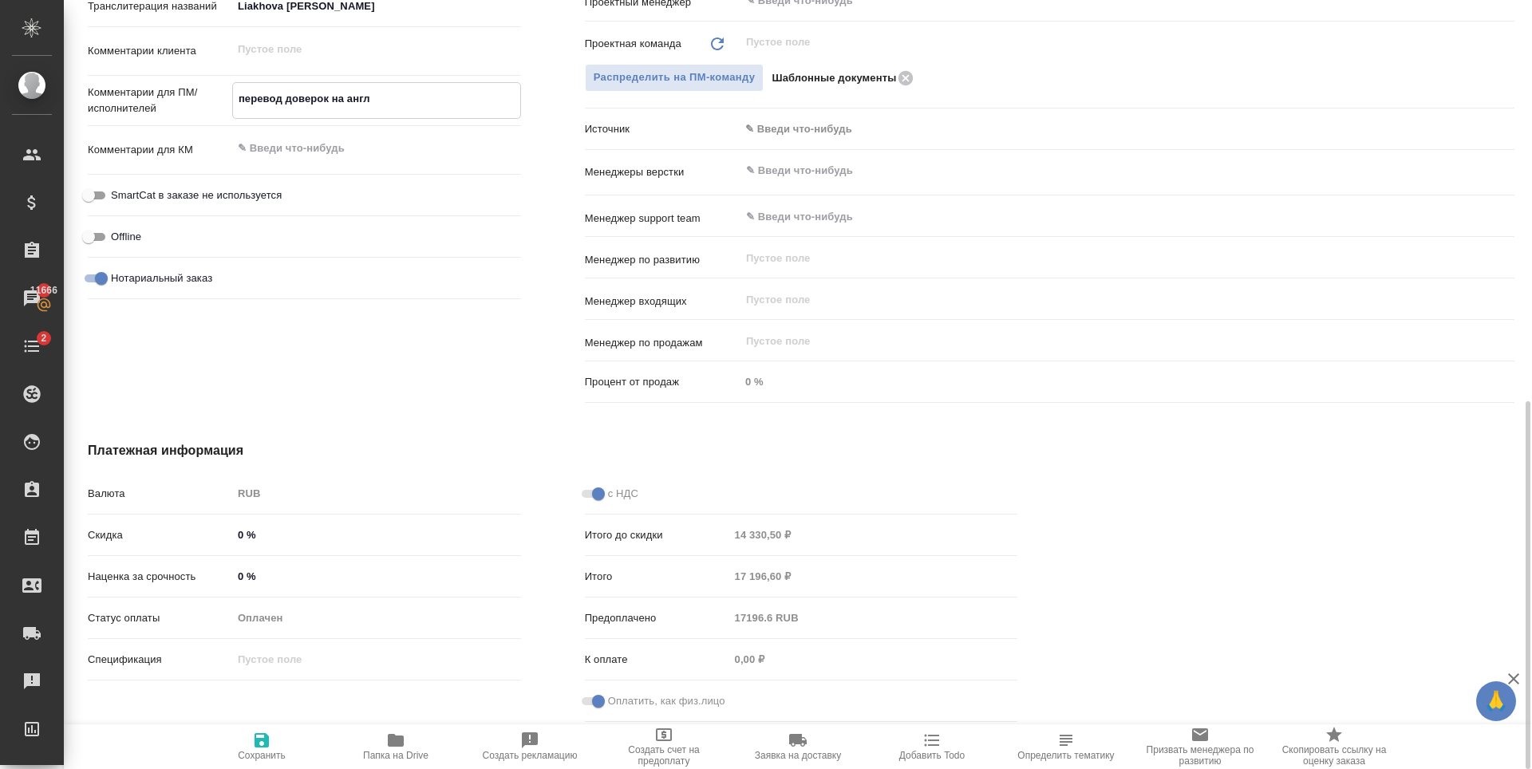
type textarea "x"
type textarea "перевод доверок на англ"
type textarea "x"
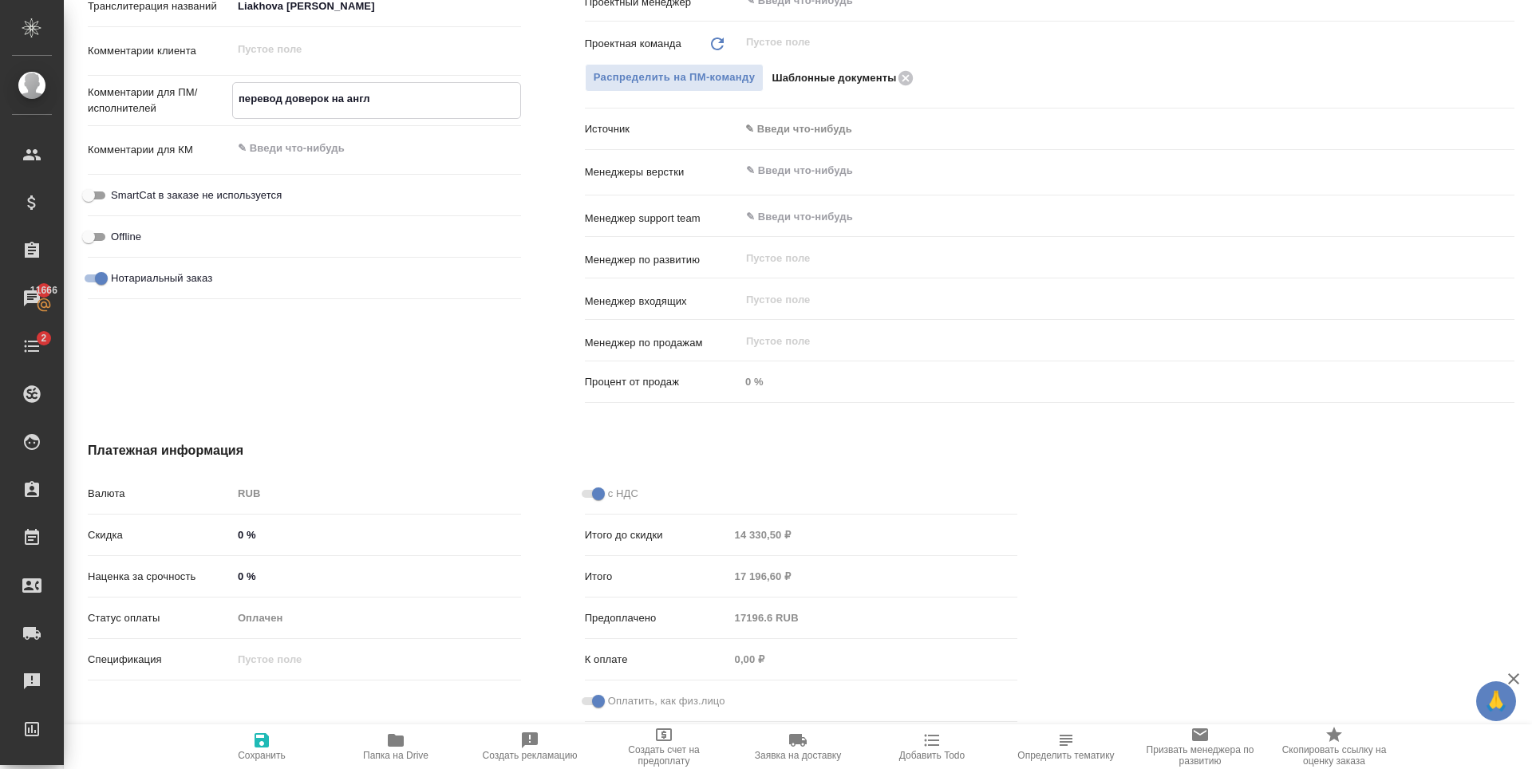
click at [282, 736] on span "Сохранить" at bounding box center [261, 746] width 115 height 30
type textarea "x"
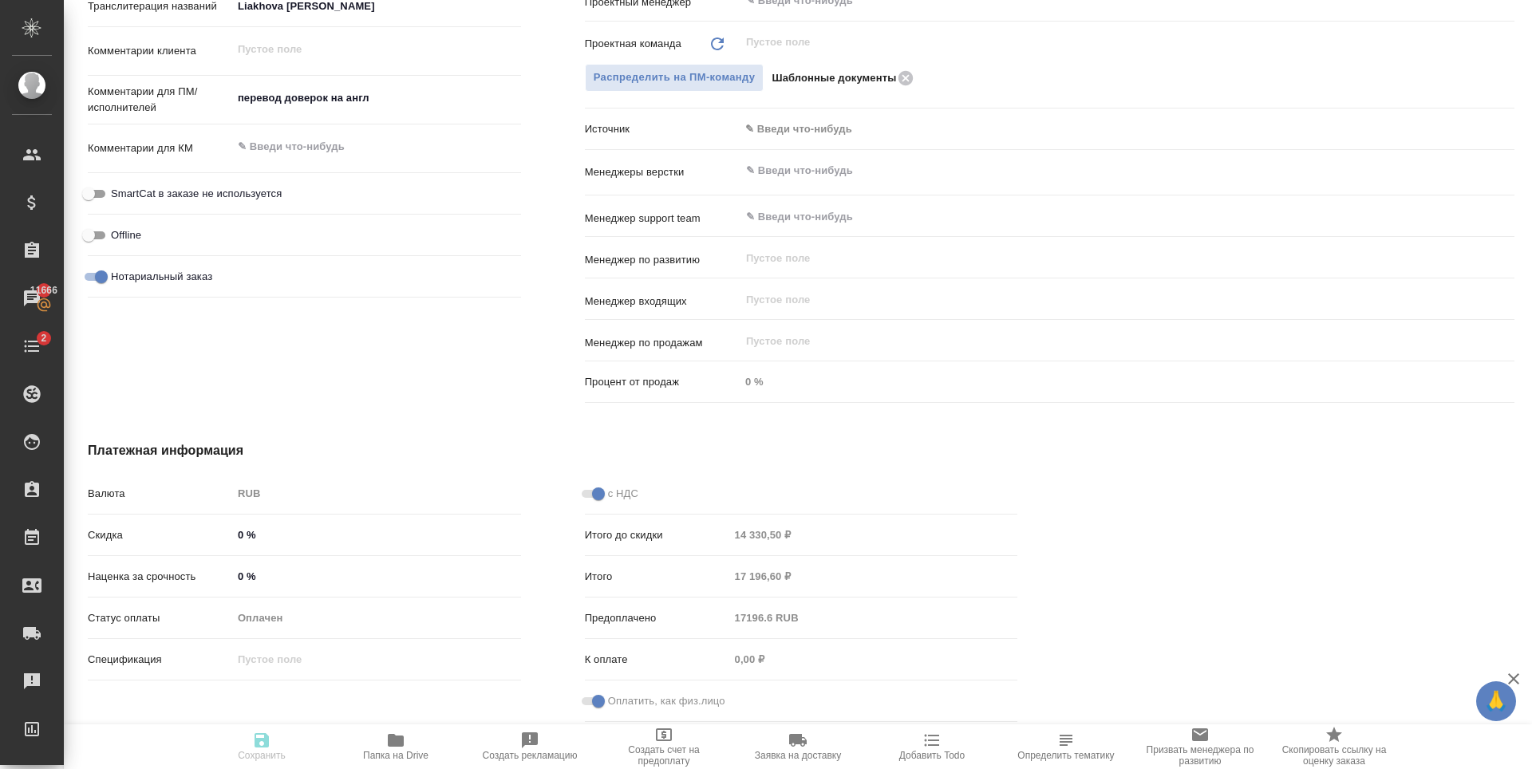
type textarea "x"
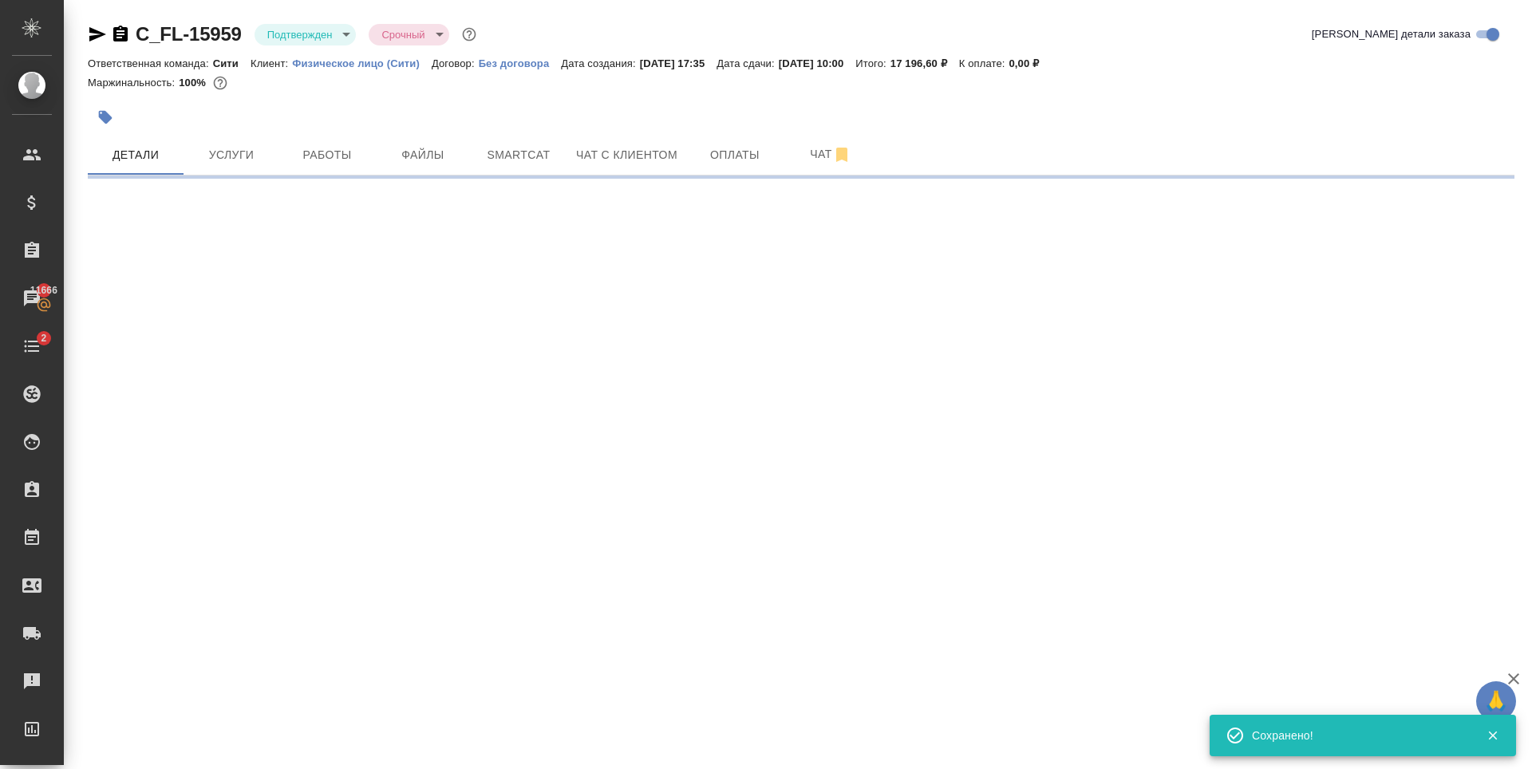
scroll to position [0, 0]
select select "RU"
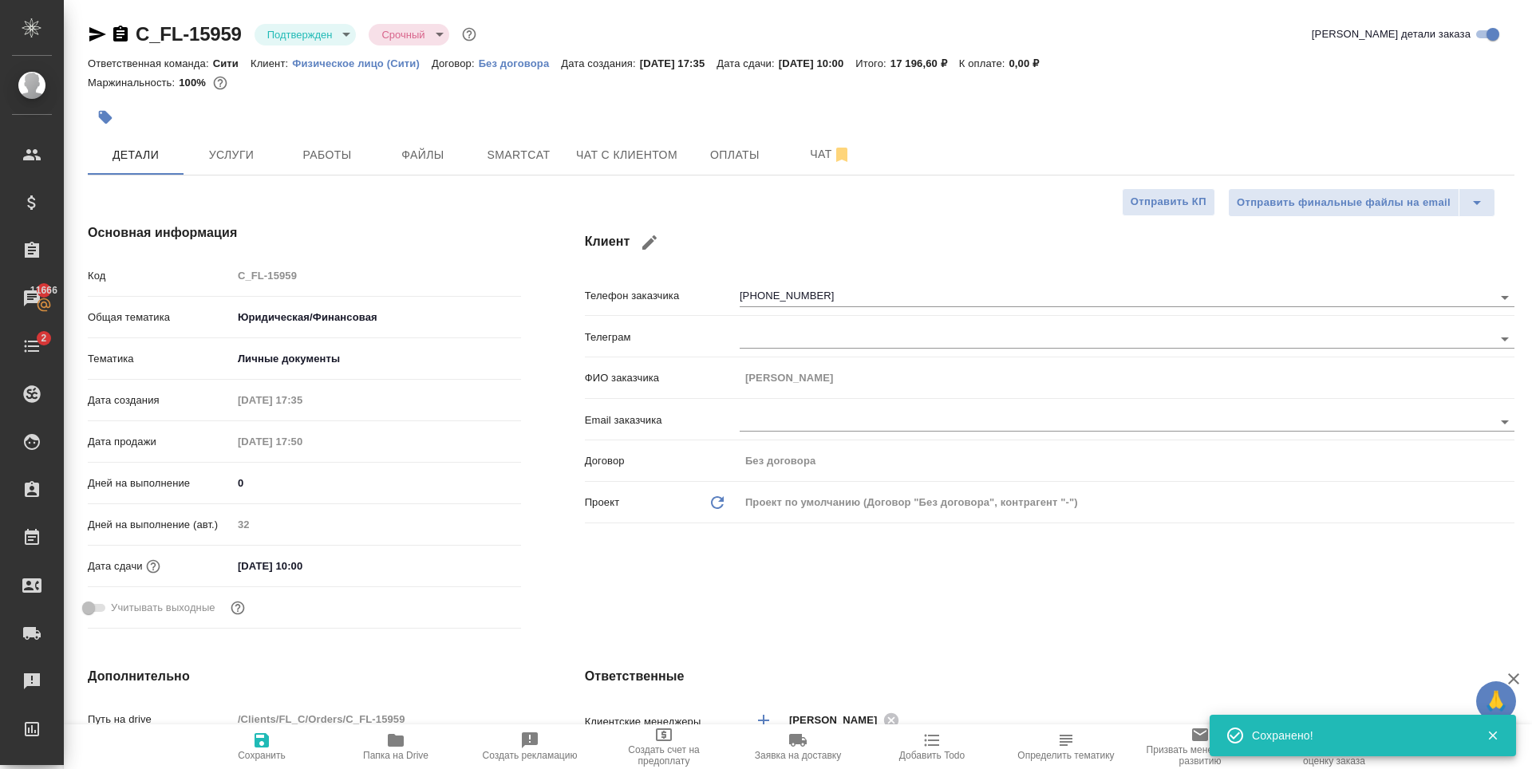
type textarea "x"
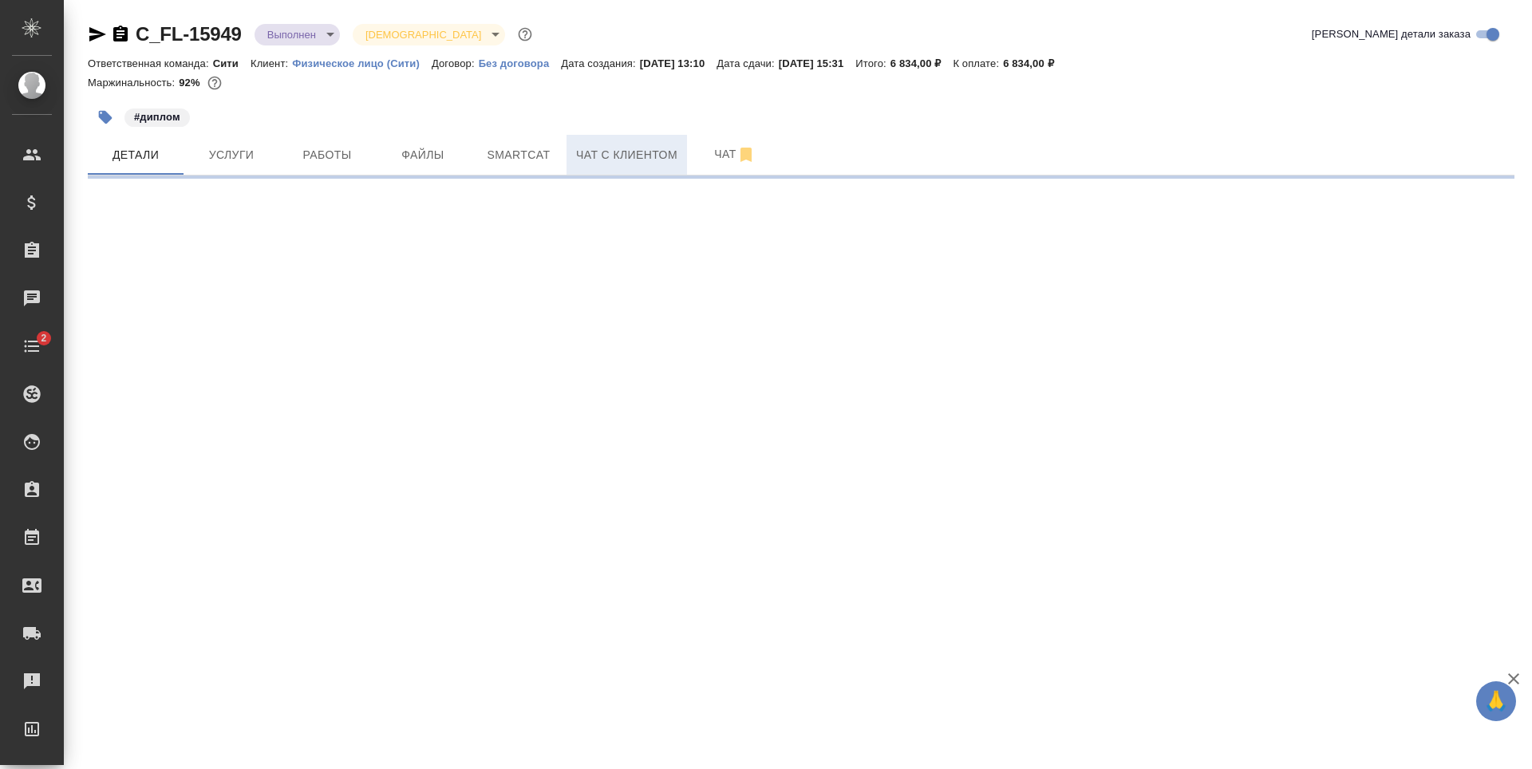
select select "RU"
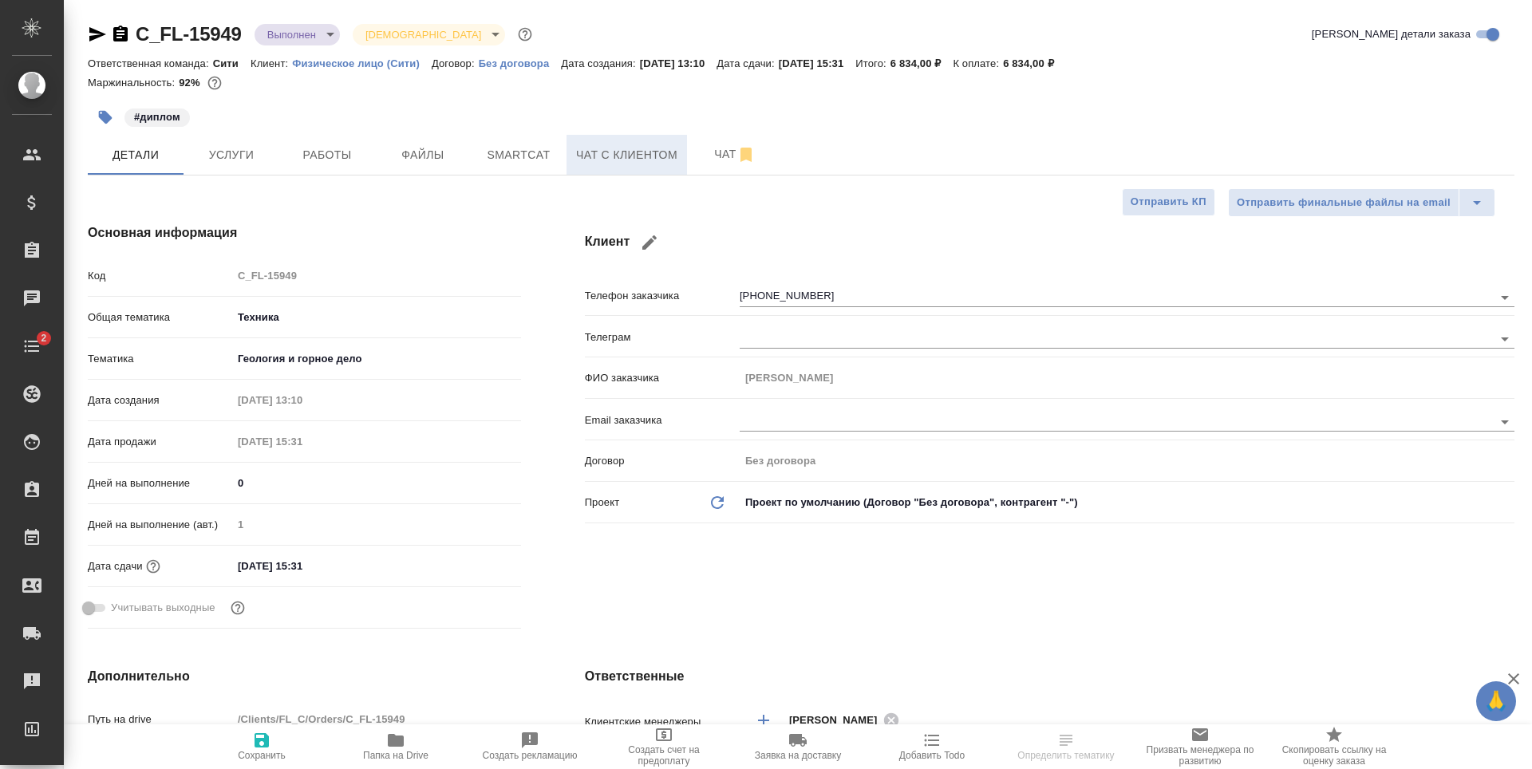
type textarea "x"
click at [591, 160] on span "Чат с клиентом" at bounding box center [626, 155] width 101 height 20
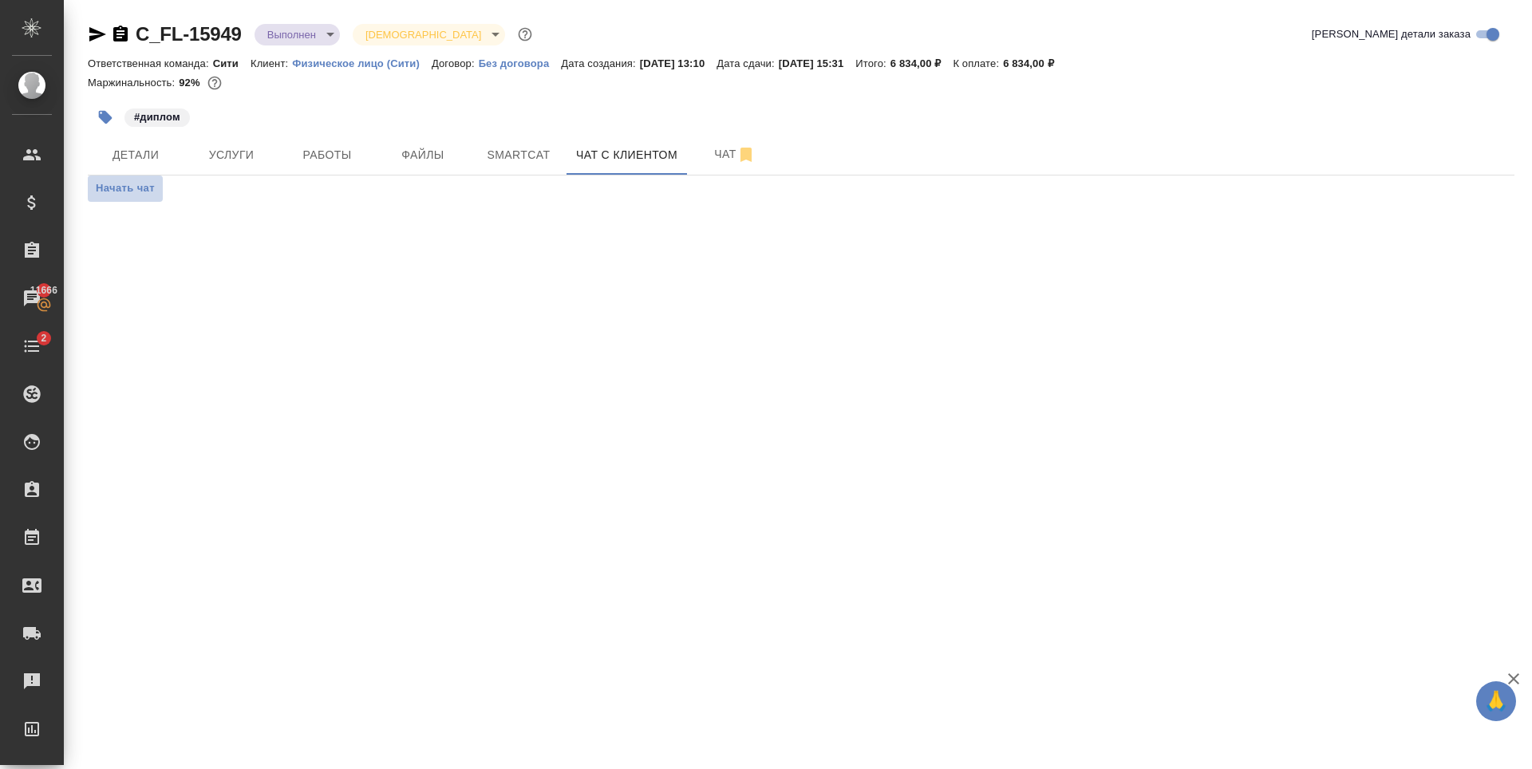
click at [120, 189] on span "Начать чат" at bounding box center [125, 188] width 59 height 18
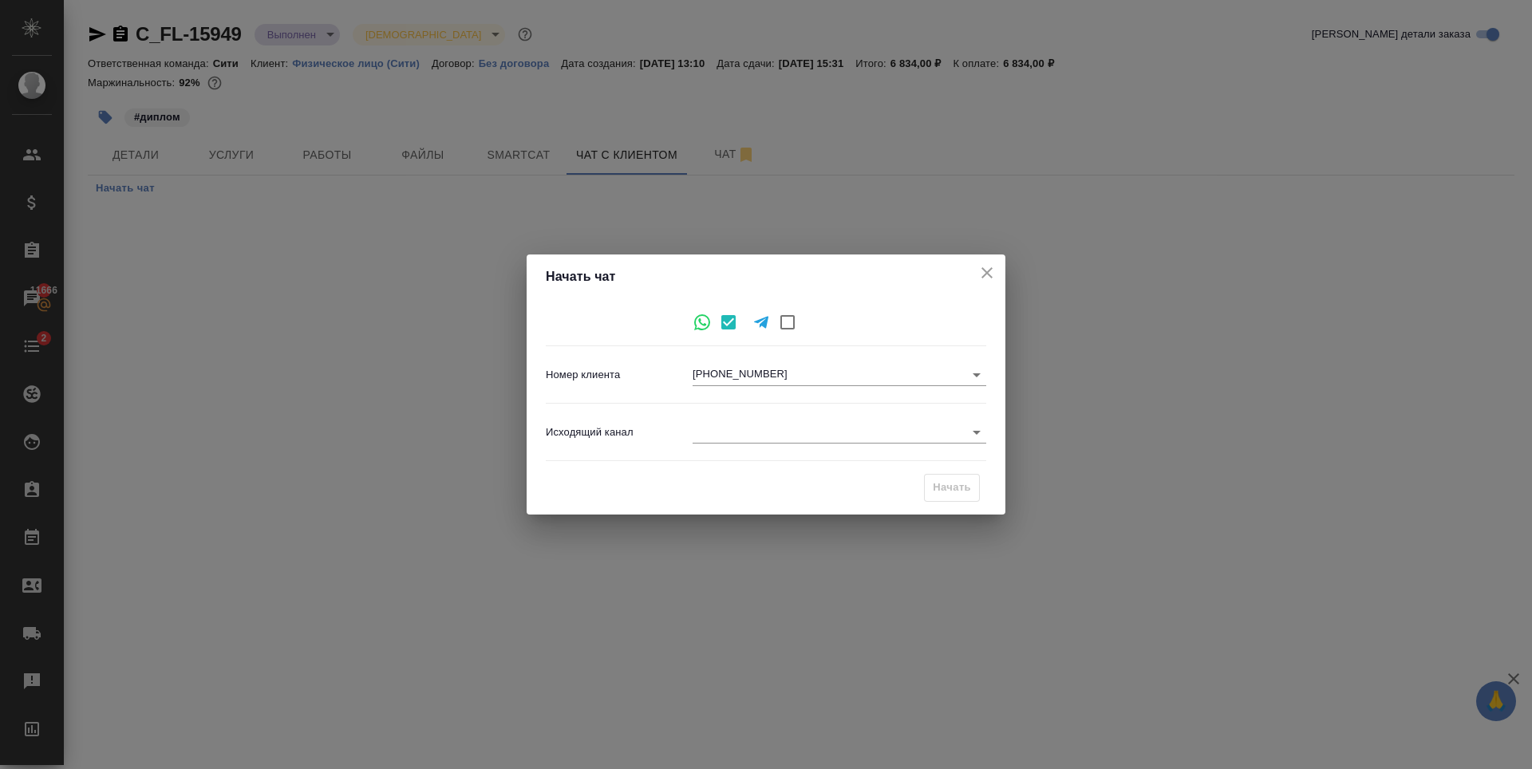
click at [814, 422] on body "🙏 .cls-1 fill:#fff; AWATERA Zaytseva Svetlana Клиенты Спецификации Заказы 11666…" at bounding box center [766, 384] width 1532 height 769
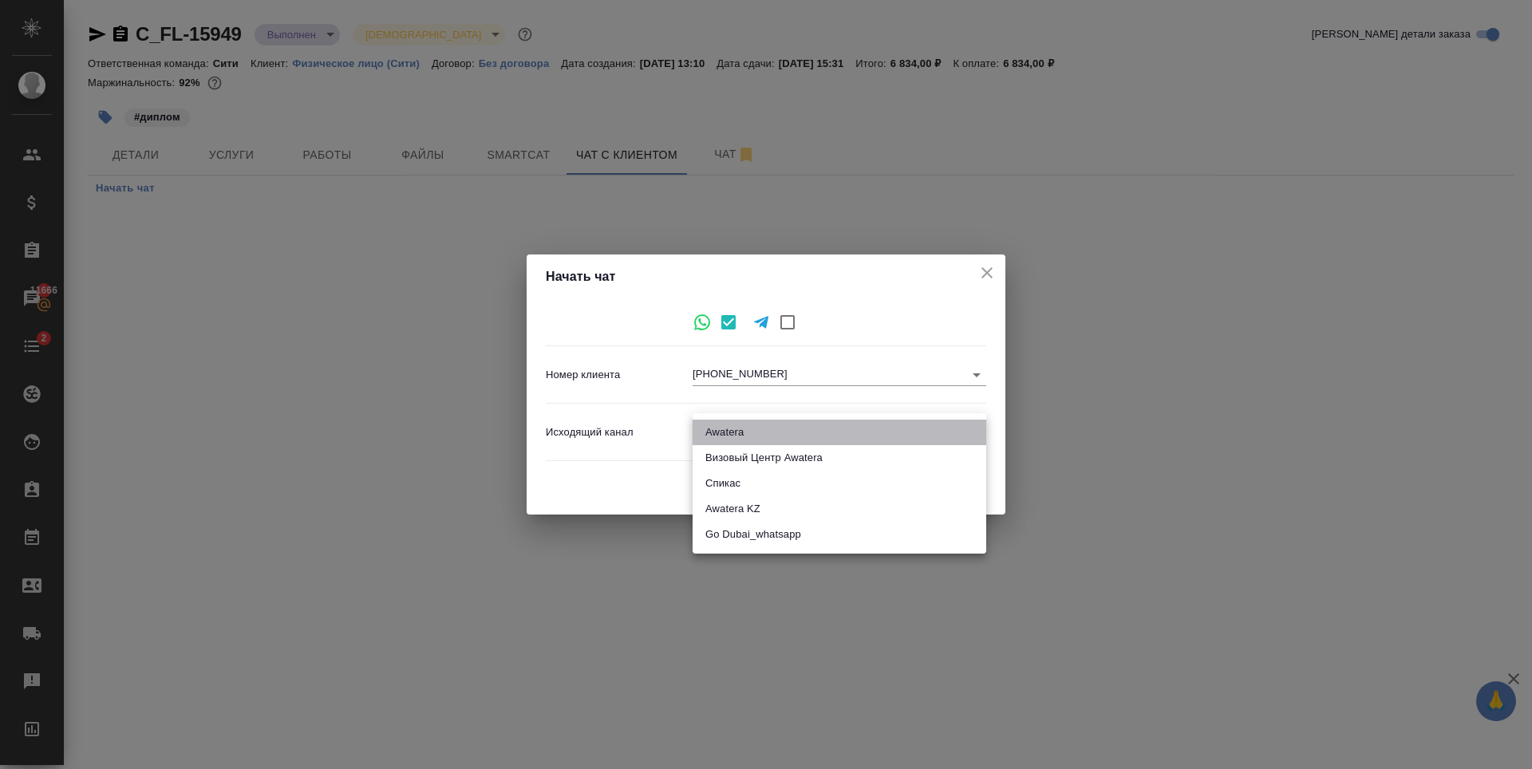
click at [749, 431] on li "Awatera" at bounding box center [839, 433] width 294 height 26
type input "2"
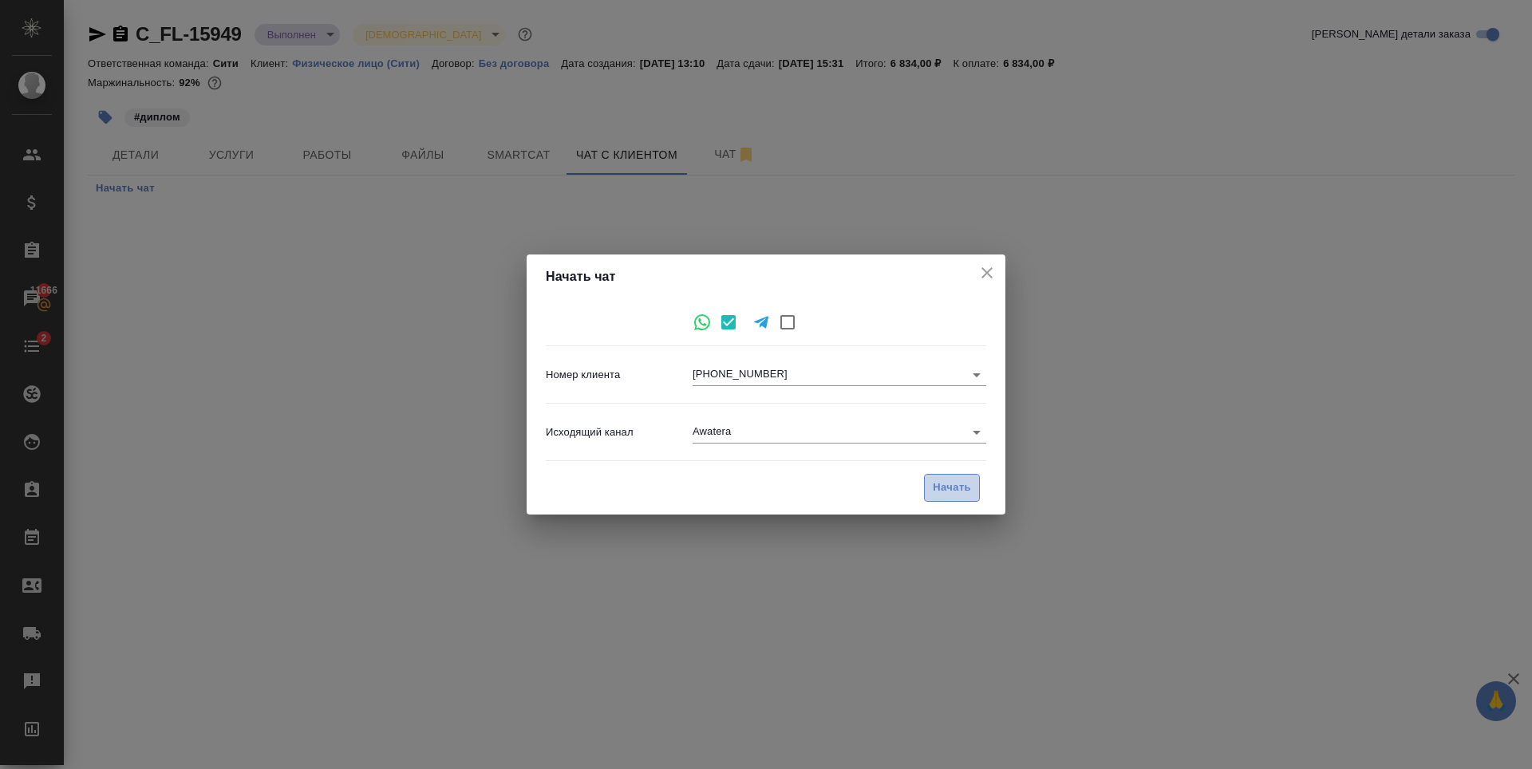
click at [958, 495] on span "Начать" at bounding box center [952, 488] width 38 height 18
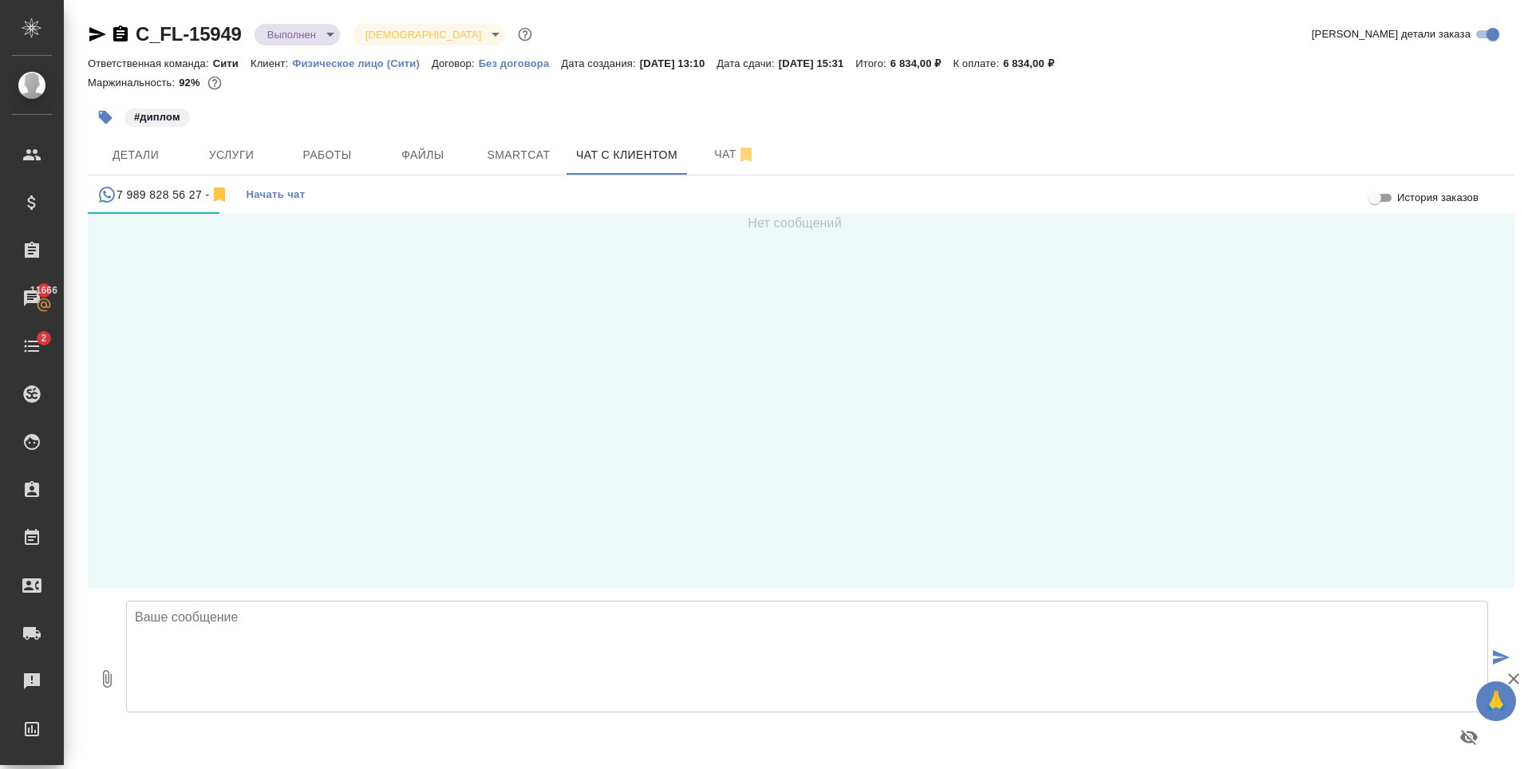
click at [272, 641] on textarea at bounding box center [807, 657] width 1362 height 112
type textarea "Владимир, добрый день! Направляю перевод на согласование перед заверением."
click at [106, 684] on icon "button" at bounding box center [106, 678] width 19 height 19
type input "C:\fakepath\doc01699620251001100214(en).docx"
click at [88, 588] on button "2" at bounding box center [107, 678] width 38 height 181
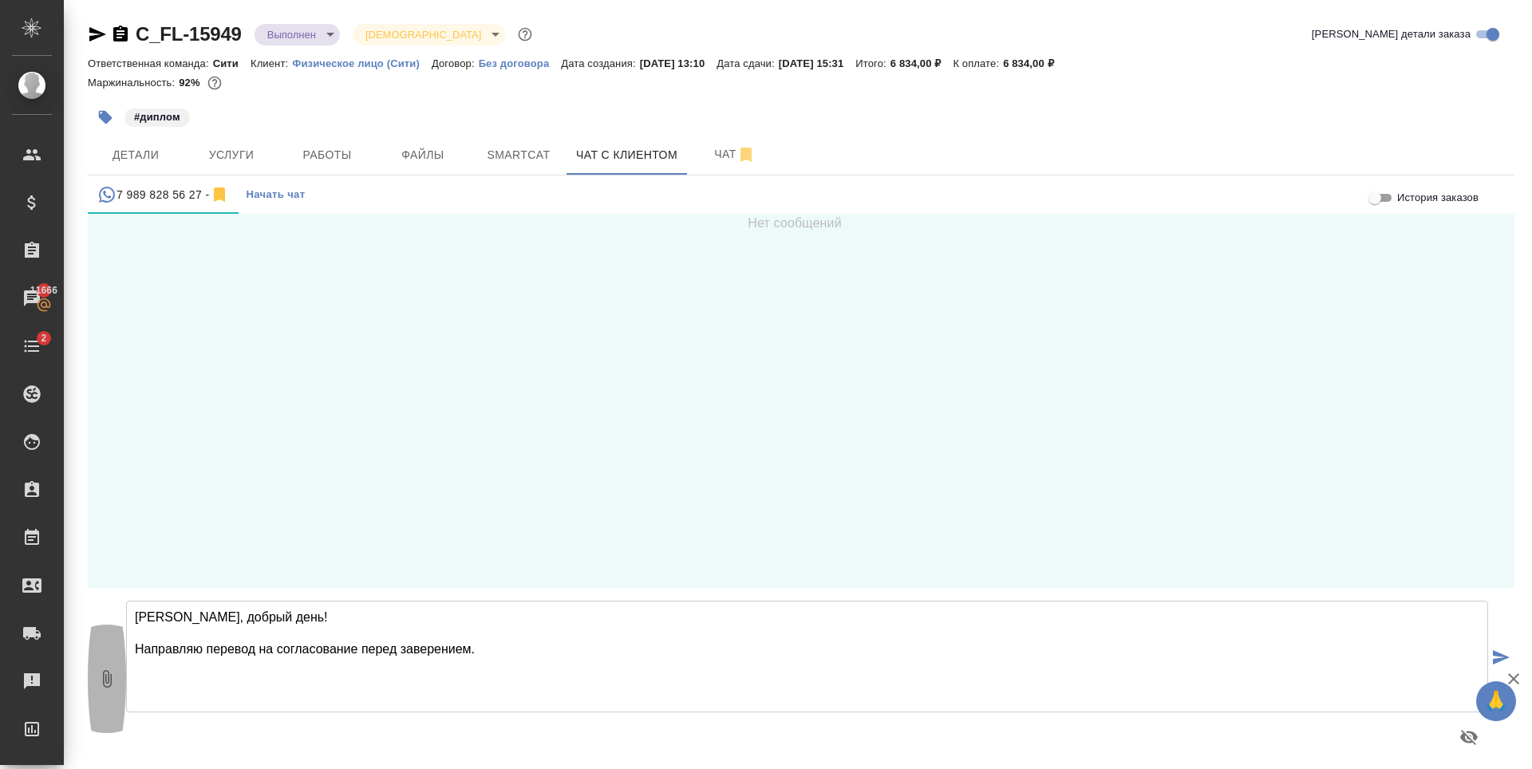
click at [103, 672] on icon "button" at bounding box center [106, 678] width 19 height 19
type input "C:\fakepath\doc01699620251001100214(en).docx"
click at [641, 672] on textarea "Владимир, добрый день! Направляю перевод на согласование перед заверением." at bounding box center [807, 657] width 1362 height 112
type textarea "Владимир, добрый день! Направляю перевод на согласование перед заверением."
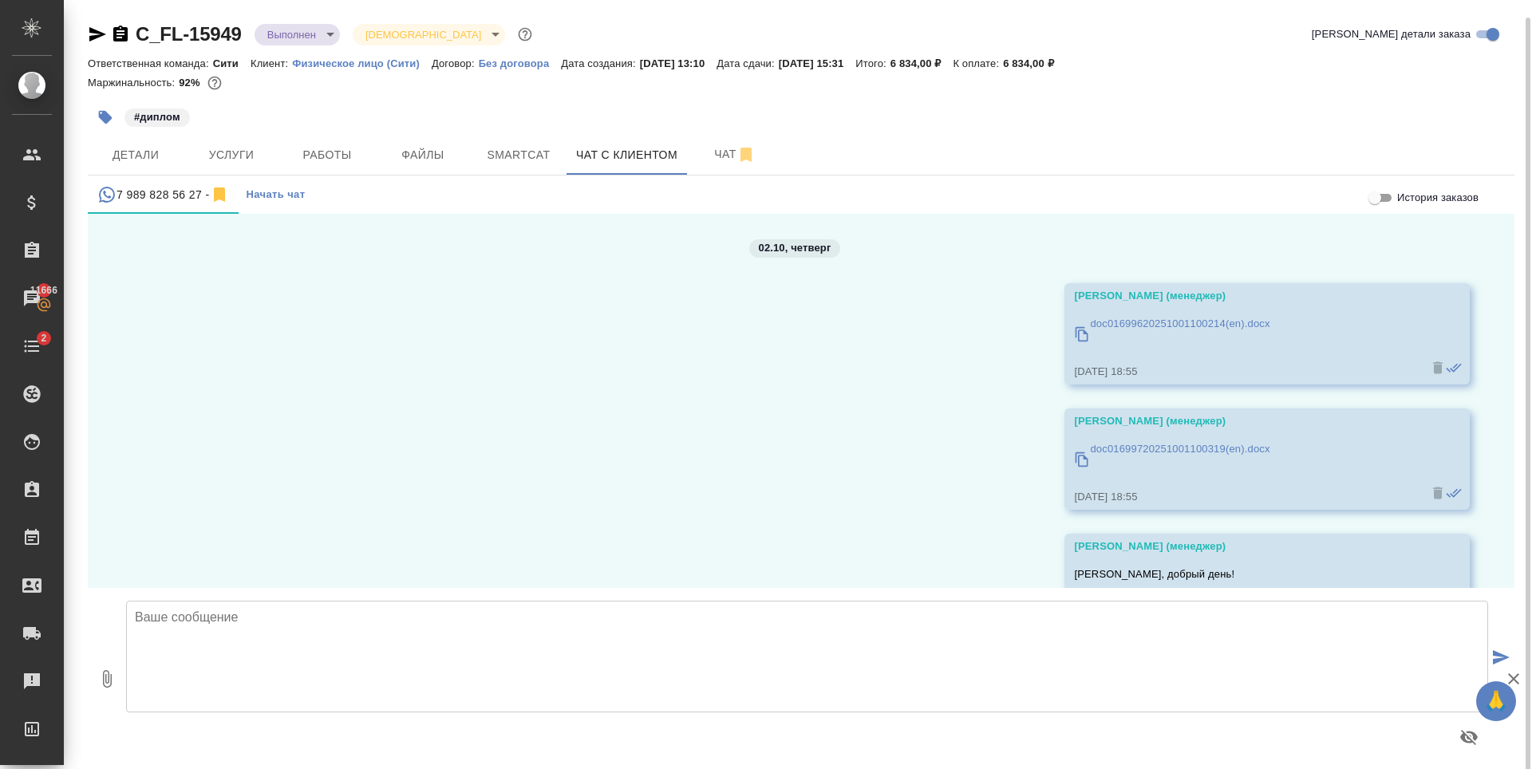
scroll to position [111, 0]
